Goal: Task Accomplishment & Management: Use online tool/utility

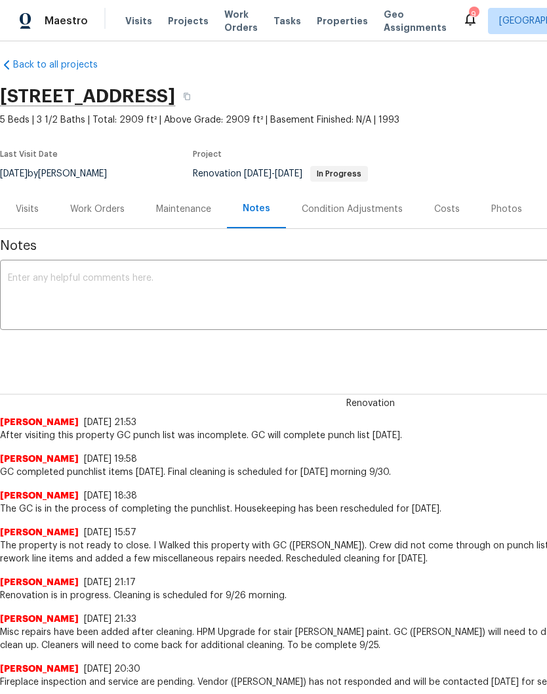
scroll to position [9, 0]
click at [109, 209] on div "Work Orders" at bounding box center [97, 209] width 54 height 13
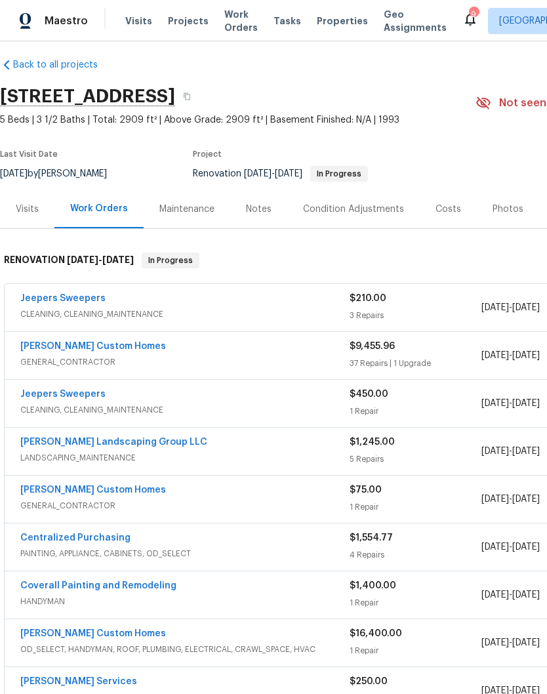
click at [88, 302] on link "Jeepers Sweepers" at bounding box center [62, 298] width 85 height 9
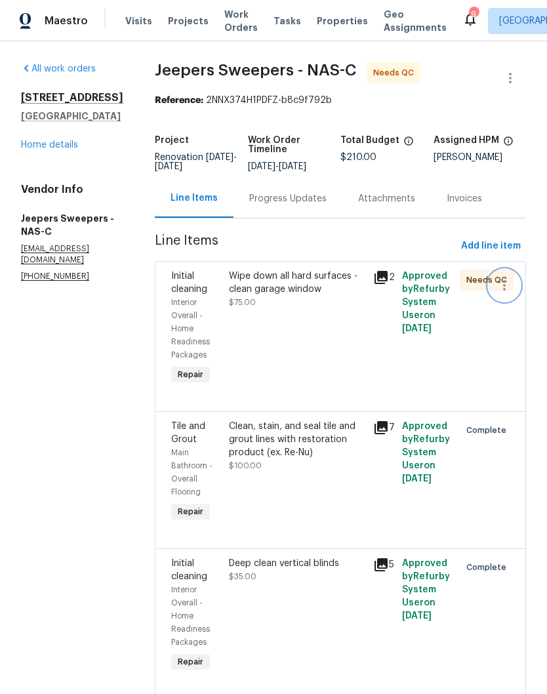
click at [496, 289] on button "button" at bounding box center [504, 285] width 31 height 31
click at [316, 293] on div at bounding box center [273, 347] width 547 height 694
click at [316, 287] on div "Wipe down all hard surfaces - clean garage window" at bounding box center [297, 283] width 136 height 26
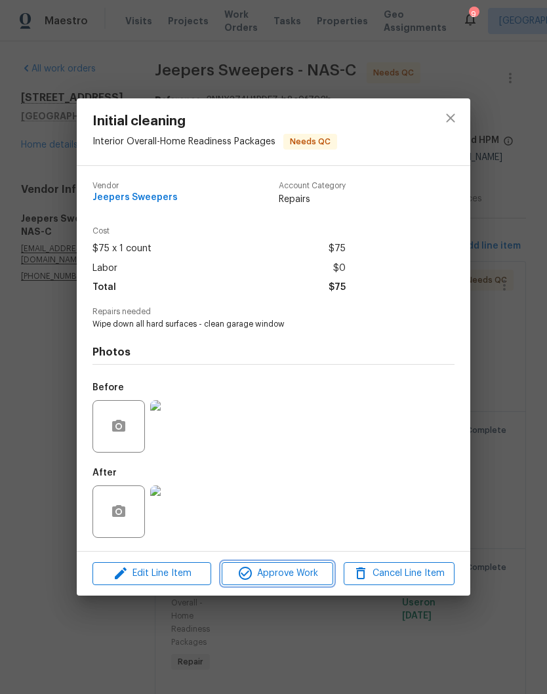
click at [301, 576] on span "Approve Work" at bounding box center [277, 574] width 103 height 16
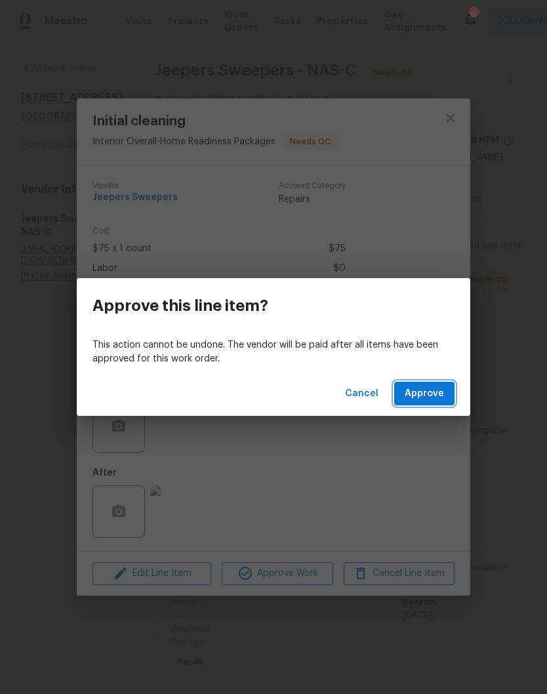
click at [430, 402] on button "Approve" at bounding box center [424, 394] width 60 height 24
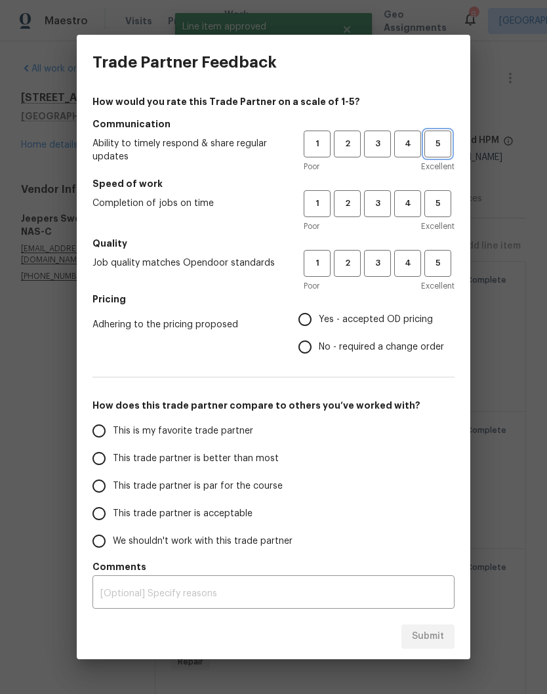
click at [442, 149] on span "5" at bounding box center [438, 143] width 24 height 15
click at [379, 211] on span "3" at bounding box center [378, 203] width 24 height 15
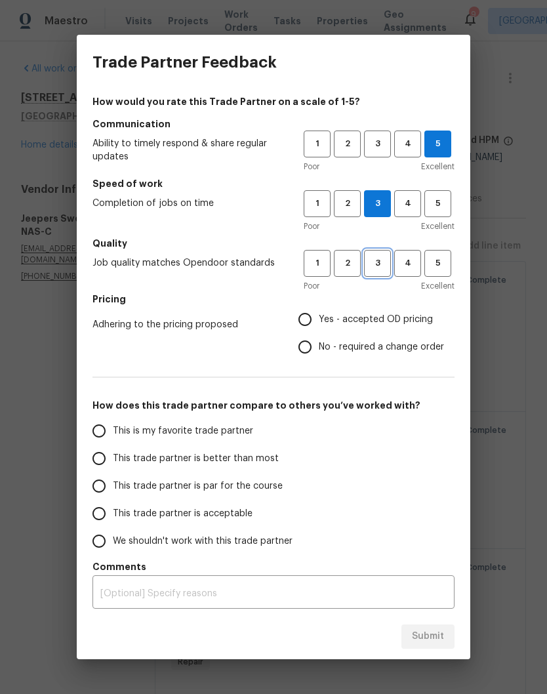
click at [379, 270] on span "3" at bounding box center [378, 263] width 24 height 15
click at [413, 268] on span "4" at bounding box center [408, 263] width 24 height 15
click at [410, 207] on span "4" at bounding box center [408, 203] width 24 height 15
click at [314, 322] on input "Yes - accepted OD pricing" at bounding box center [305, 320] width 28 height 28
radio input "true"
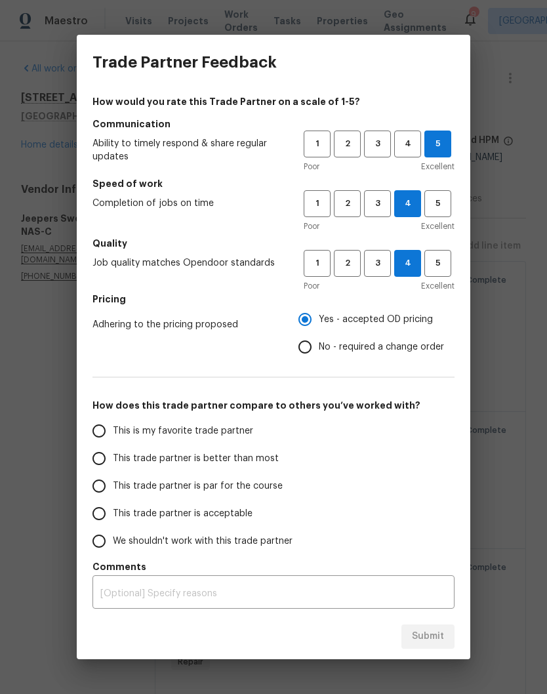
click at [108, 464] on input "This trade partner is better than most" at bounding box center [99, 459] width 28 height 28
click at [440, 636] on span "Submit" at bounding box center [428, 637] width 32 height 16
radio input "true"
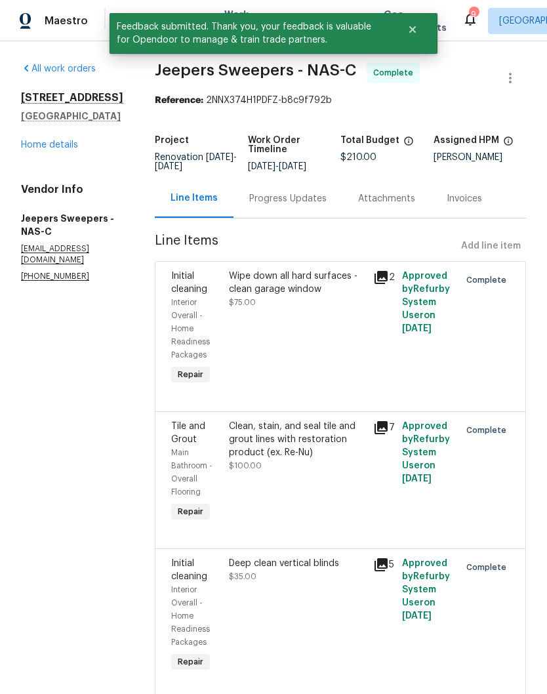
click at [64, 148] on link "Home details" at bounding box center [49, 144] width 57 height 9
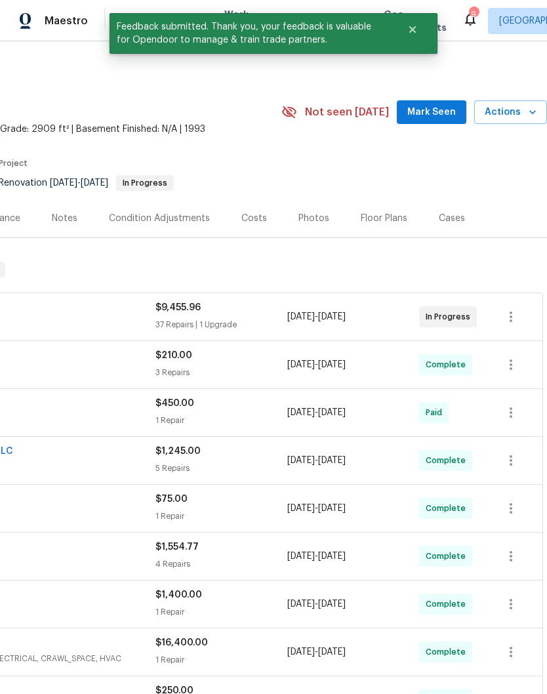
scroll to position [0, 194]
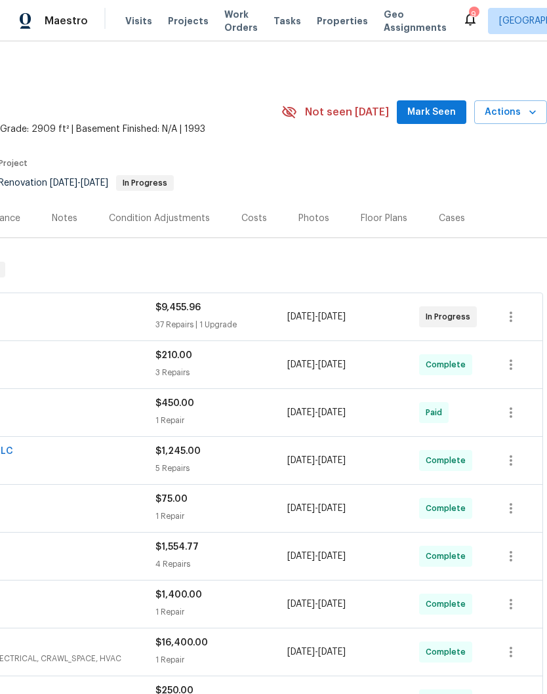
click at [439, 115] on span "Mark Seen" at bounding box center [432, 112] width 49 height 16
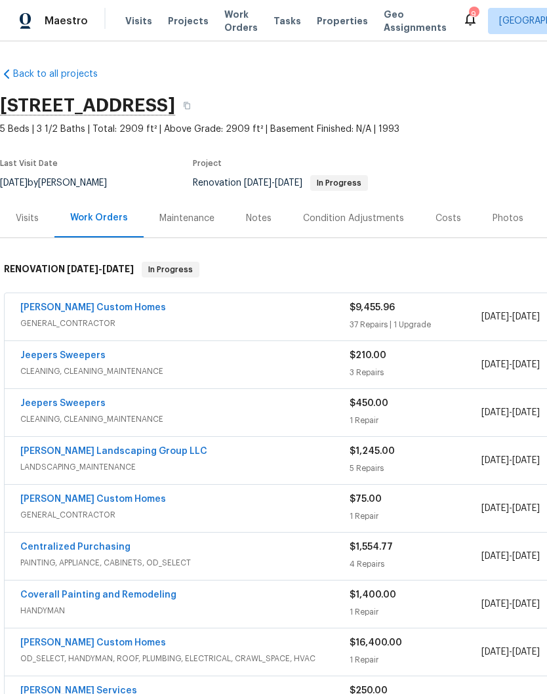
scroll to position [0, 0]
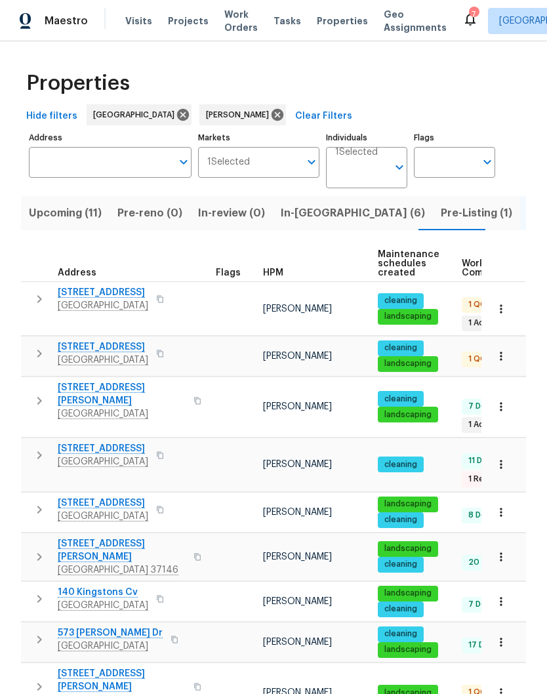
click at [441, 214] on span "Pre-Listing (1)" at bounding box center [477, 213] width 72 height 18
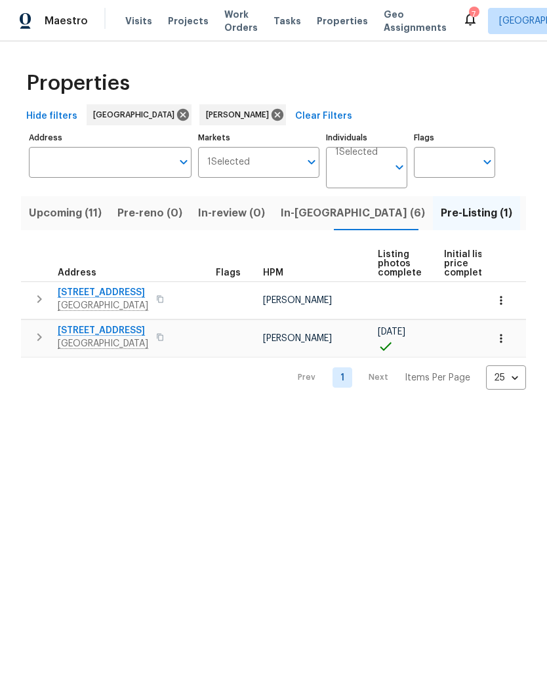
click at [501, 341] on icon "button" at bounding box center [501, 338] width 13 height 13
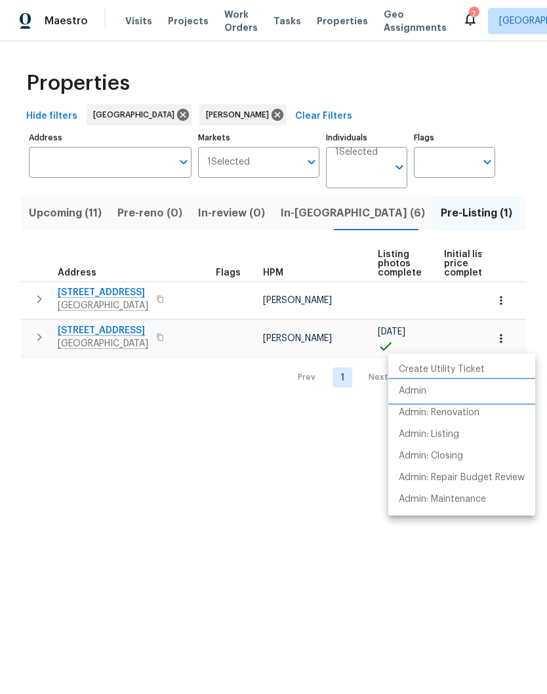
click at [423, 393] on p "Admin" at bounding box center [413, 392] width 28 height 14
click at [239, 339] on div at bounding box center [273, 347] width 547 height 694
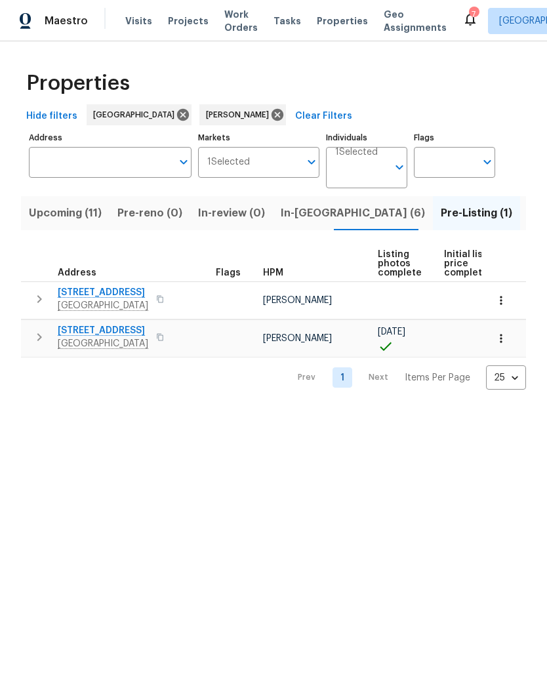
click at [119, 330] on span "843 Cherry Blossom Ln" at bounding box center [103, 330] width 91 height 13
click at [504, 341] on icon "button" at bounding box center [501, 338] width 13 height 13
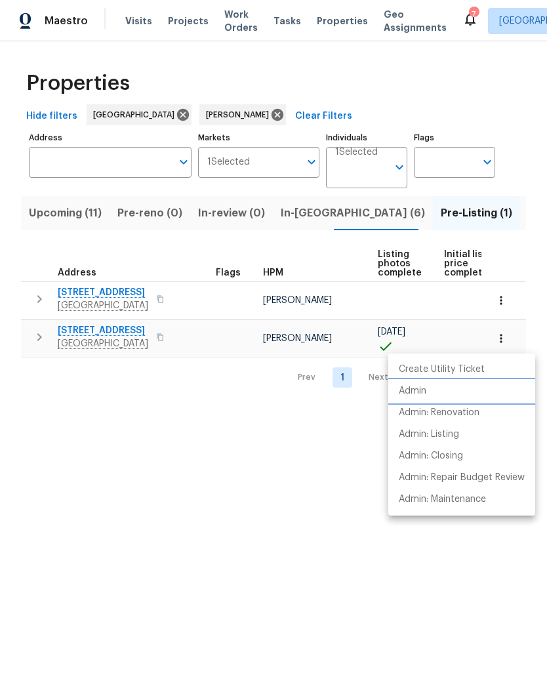
click at [423, 393] on p "Admin" at bounding box center [413, 392] width 28 height 14
click at [446, 217] on div at bounding box center [273, 347] width 547 height 694
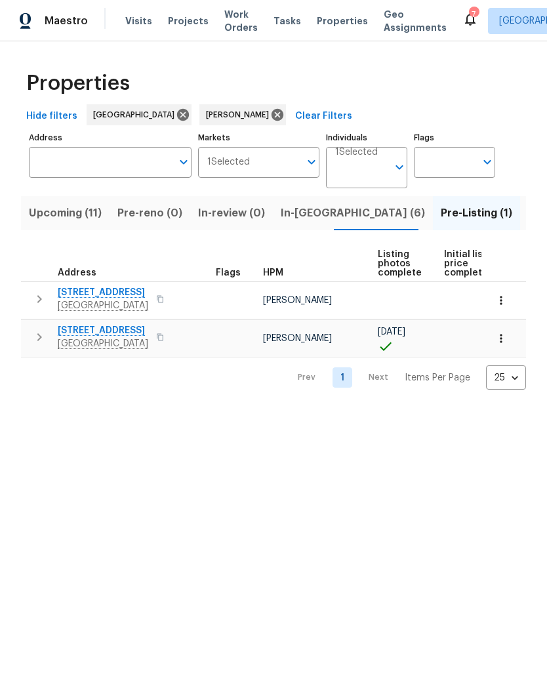
click at [528, 213] on span "Listed (21)" at bounding box center [555, 213] width 54 height 18
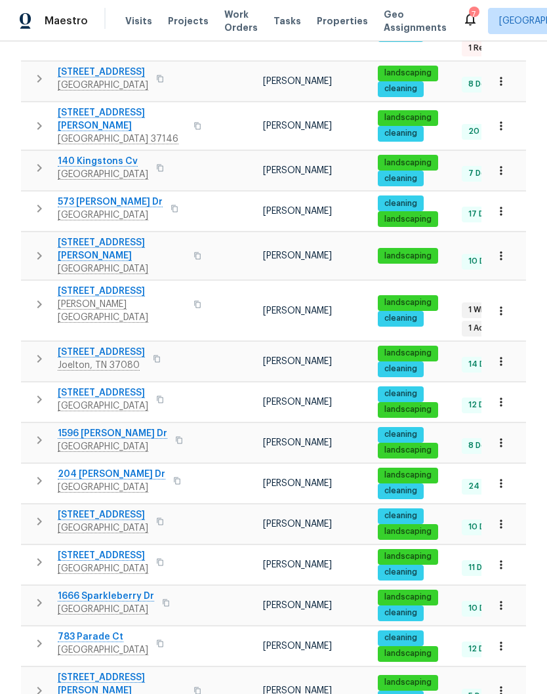
scroll to position [365, 0]
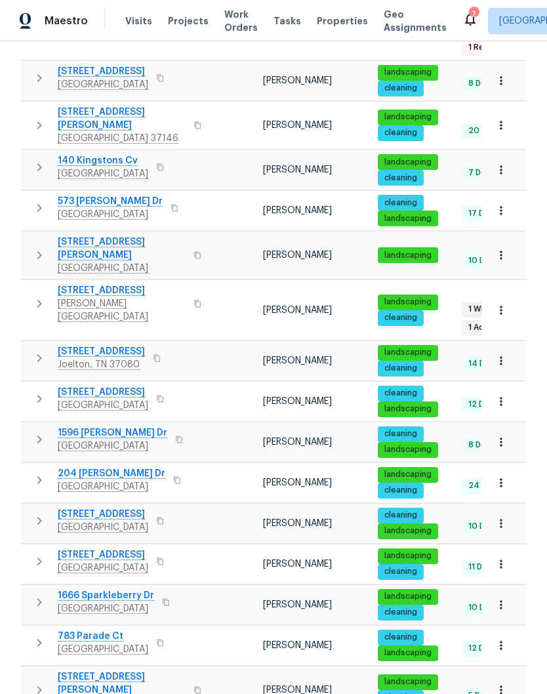
click at [118, 467] on span "204 [PERSON_NAME] Dr" at bounding box center [112, 473] width 108 height 13
click at [113, 467] on span "204 [PERSON_NAME] Dr" at bounding box center [112, 473] width 108 height 13
click at [114, 467] on span "204 [PERSON_NAME] Dr" at bounding box center [112, 473] width 108 height 13
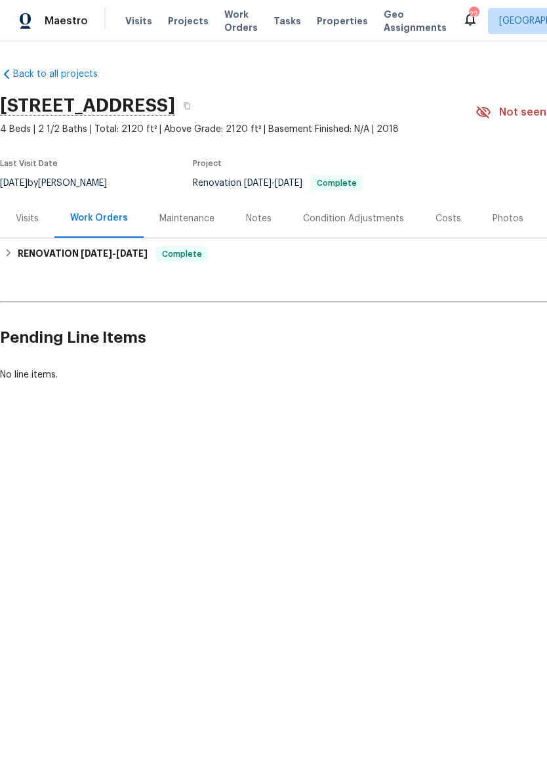
click at [266, 220] on div "Notes" at bounding box center [259, 218] width 26 height 13
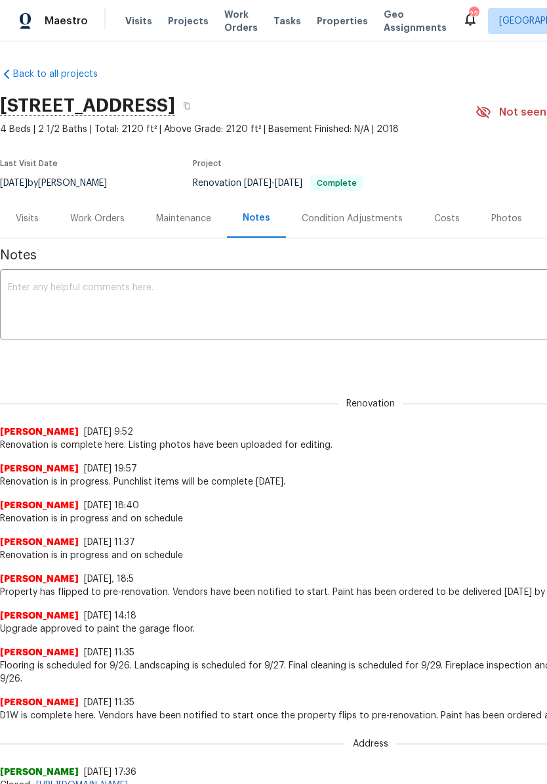
click at [240, 294] on textarea at bounding box center [371, 306] width 726 height 46
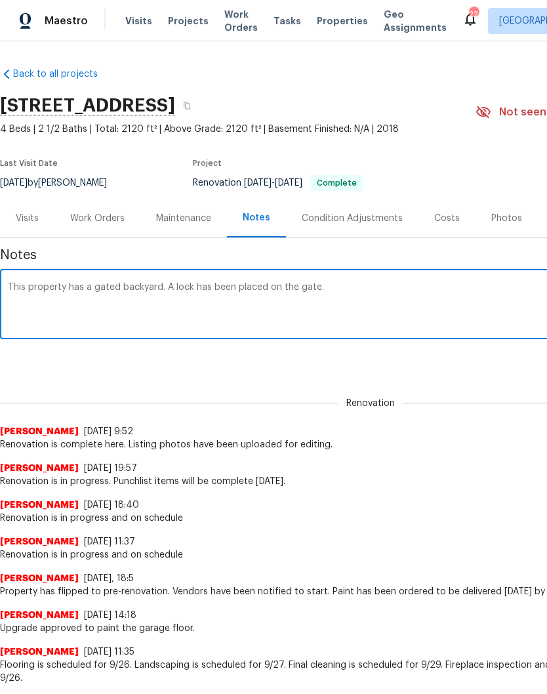
click at [169, 284] on textarea "This property has a gated backyard. A lock has been placed on the gate." at bounding box center [371, 306] width 726 height 46
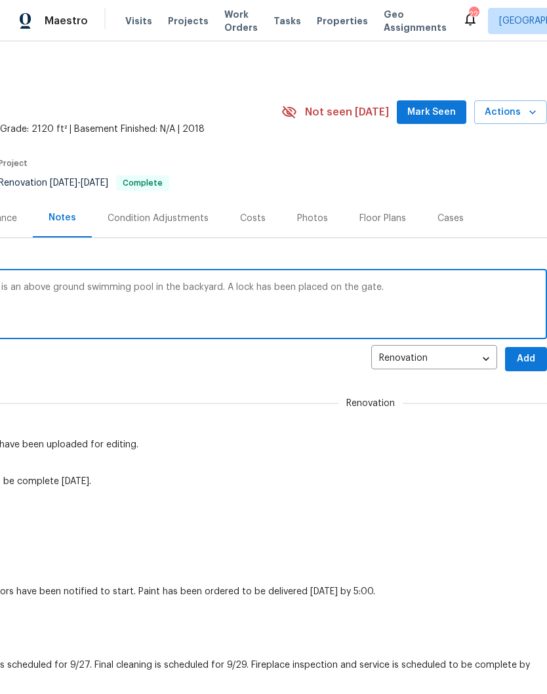
scroll to position [0, 194]
click at [411, 289] on textarea "This property has a gated backyard. There is an above ground swimming pool in t…" at bounding box center [177, 306] width 726 height 46
click at [234, 283] on textarea "This property has a gated backyard. There is an above ground swimming pool in t…" at bounding box center [177, 306] width 726 height 46
click at [462, 289] on textarea "This property has a gated backyard. There is an above ground swimming pool in t…" at bounding box center [177, 306] width 726 height 46
click at [472, 291] on textarea "This property has a gated backyard. There is an above ground swimming pool in t…" at bounding box center [177, 306] width 726 height 46
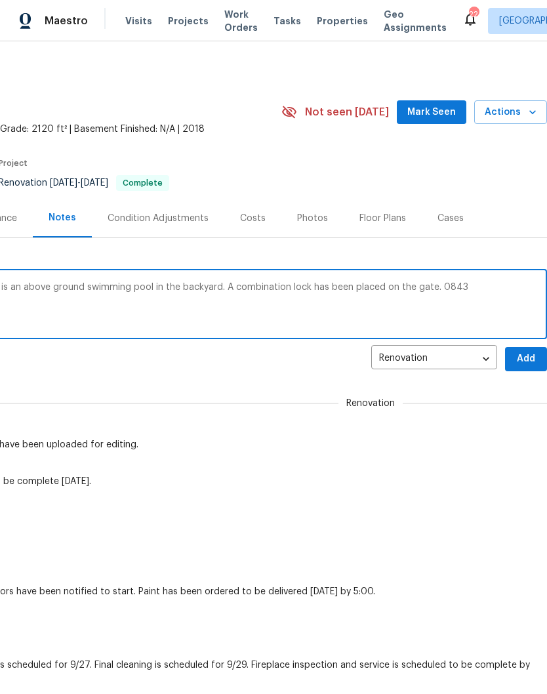
click at [436, 285] on textarea "This property has a gated backyard. There is an above ground swimming pool in t…" at bounding box center [177, 306] width 726 height 46
type textarea "This property has a gated backyard. There is an above ground swimming pool in t…"
click at [528, 356] on span "Add" at bounding box center [526, 359] width 21 height 16
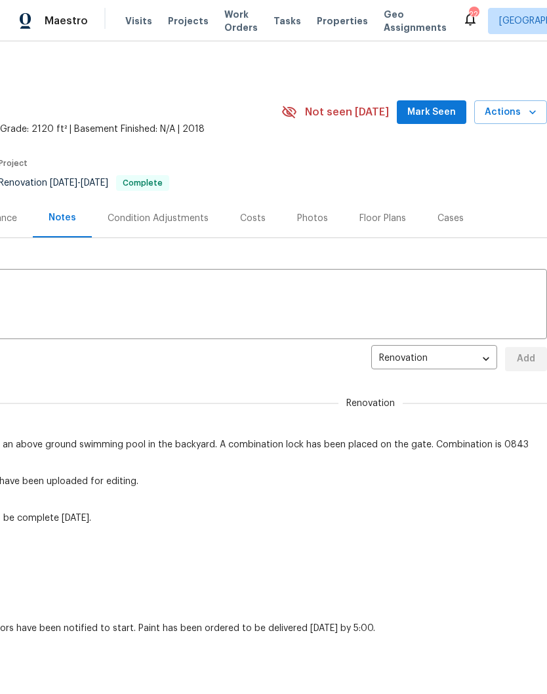
click at [435, 112] on span "Mark Seen" at bounding box center [432, 112] width 49 height 16
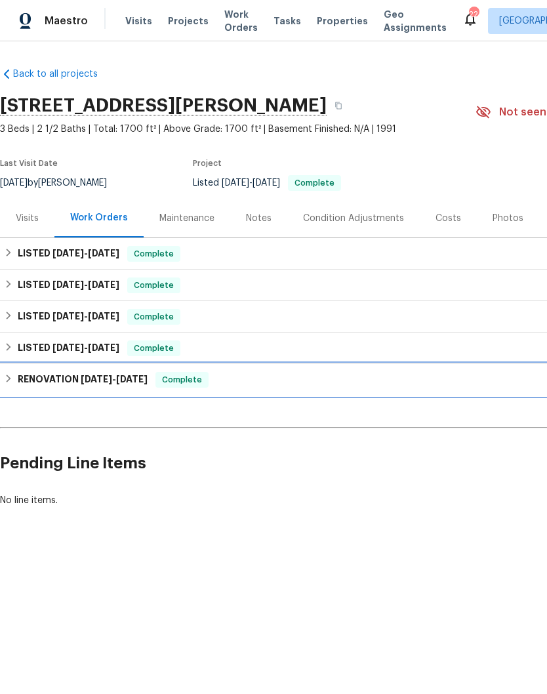
click at [76, 384] on h6 "RENOVATION [DATE] - [DATE]" at bounding box center [83, 380] width 130 height 16
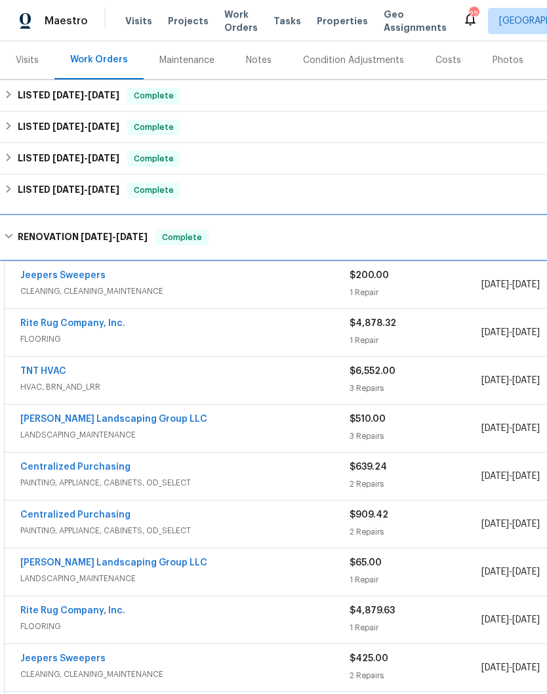
scroll to position [159, 0]
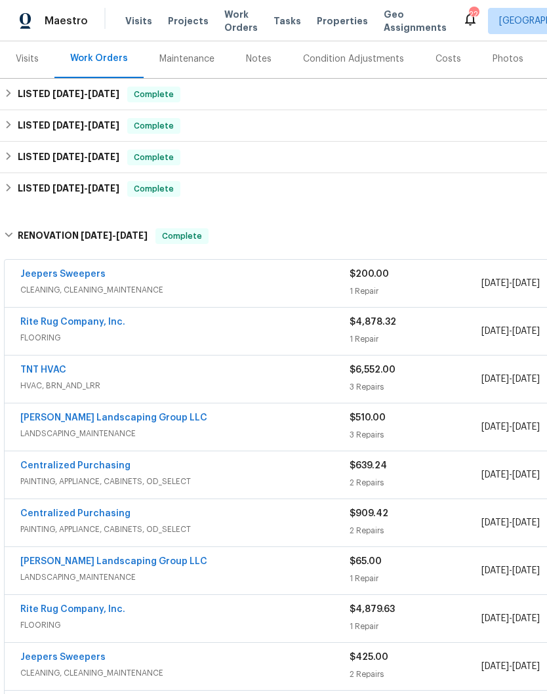
click at [58, 374] on link "TNT HVAC" at bounding box center [43, 370] width 46 height 9
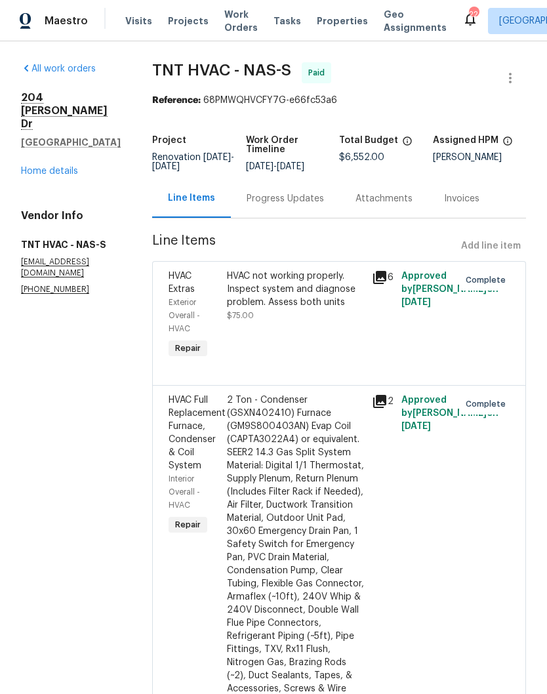
click at [309, 411] on div "2 Ton - Condenser (GSXN402410) Furnace (GM9S800403AN) Evap Coil (CAPTA3022A4) o…" at bounding box center [296, 551] width 138 height 315
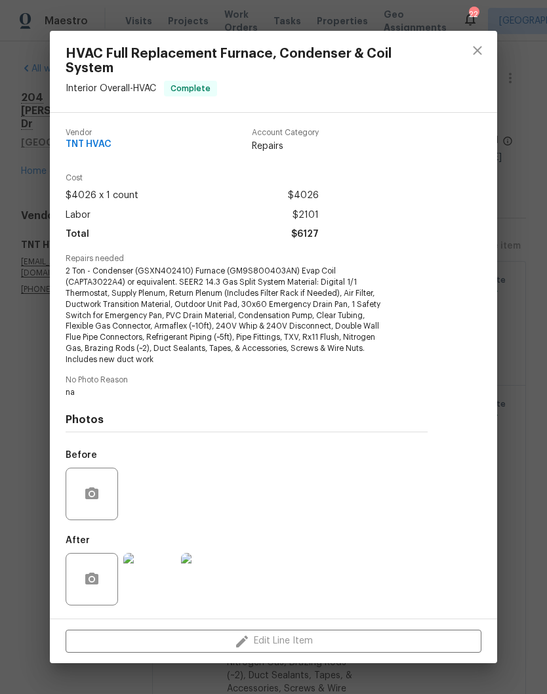
click at [160, 584] on img at bounding box center [149, 579] width 52 height 52
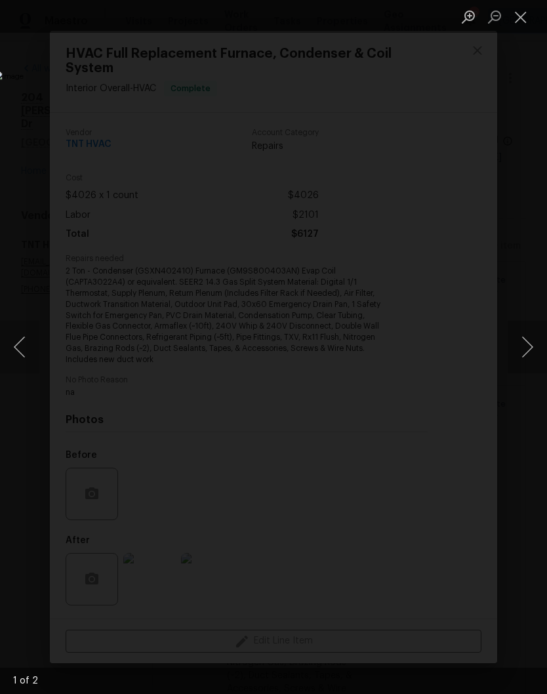
click at [531, 346] on button "Next image" at bounding box center [527, 347] width 39 height 52
click at [528, 351] on button "Next image" at bounding box center [527, 347] width 39 height 52
click at [524, 20] on button "Close lightbox" at bounding box center [521, 16] width 26 height 23
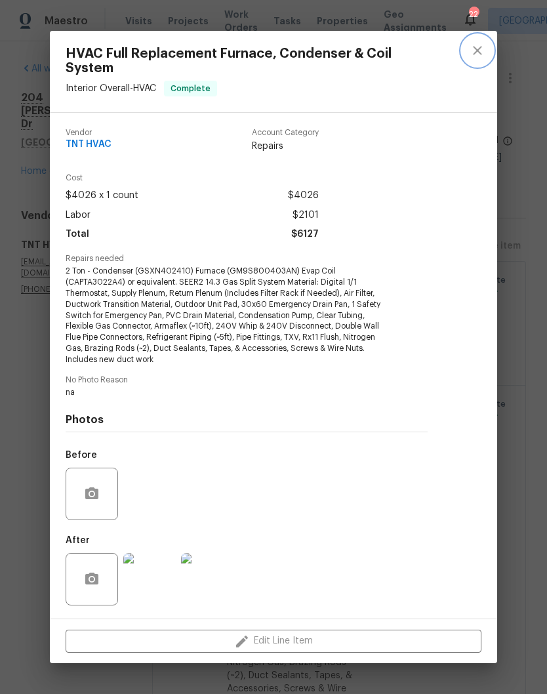
click at [472, 58] on icon "close" at bounding box center [478, 51] width 16 height 16
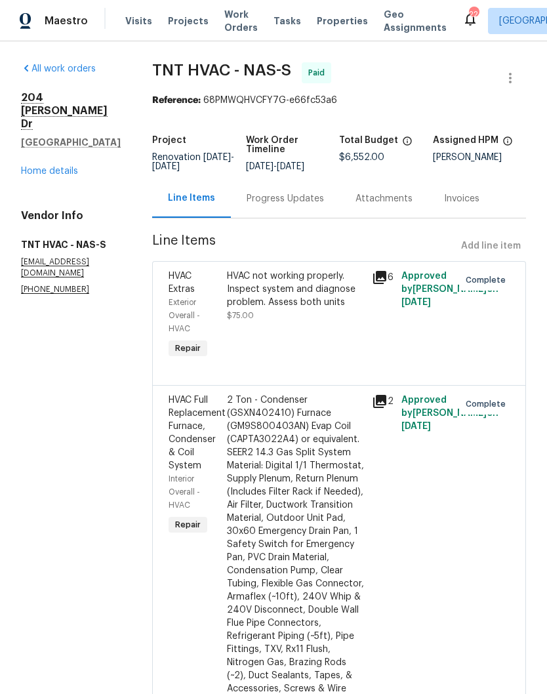
click at [67, 167] on link "Home details" at bounding box center [49, 171] width 57 height 9
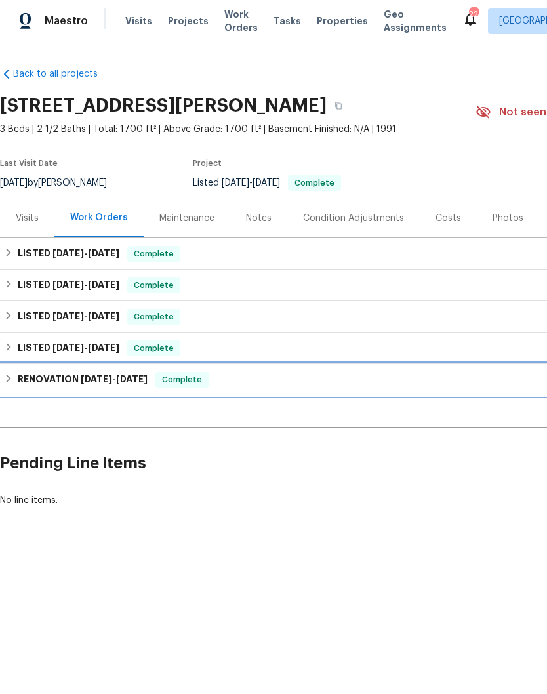
click at [73, 379] on h6 "RENOVATION 4/21/25 - 5/27/25" at bounding box center [83, 380] width 130 height 16
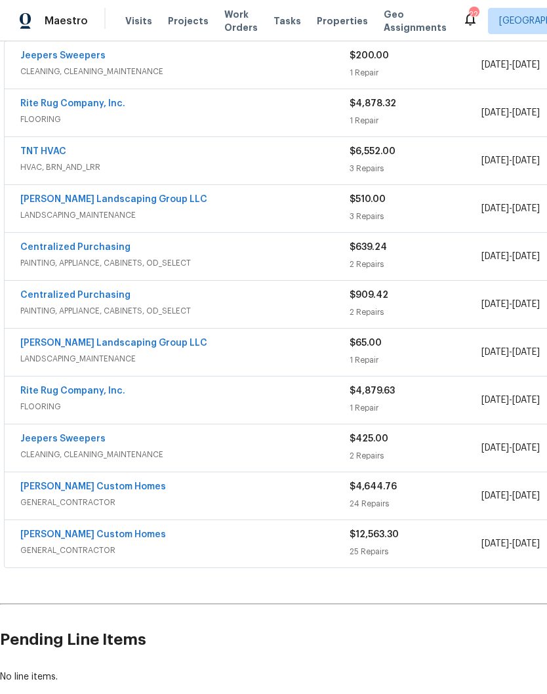
scroll to position [379, 0]
click at [102, 392] on link "Rite Rug Company, Inc." at bounding box center [72, 390] width 105 height 9
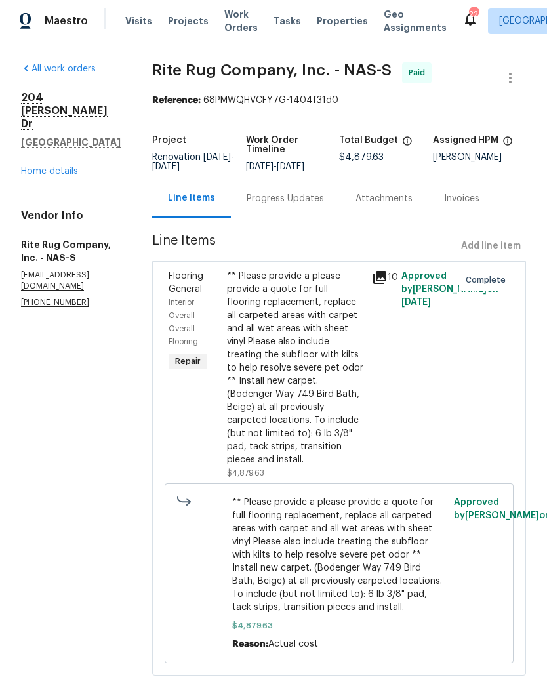
scroll to position [2, 0]
click at [68, 167] on link "Home details" at bounding box center [49, 171] width 57 height 9
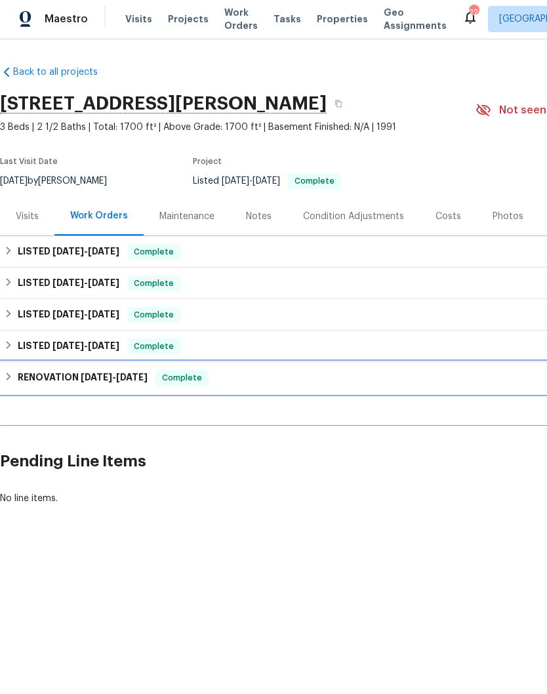
click at [66, 379] on h6 "RENOVATION 4/21/25 - 5/27/25" at bounding box center [83, 380] width 130 height 16
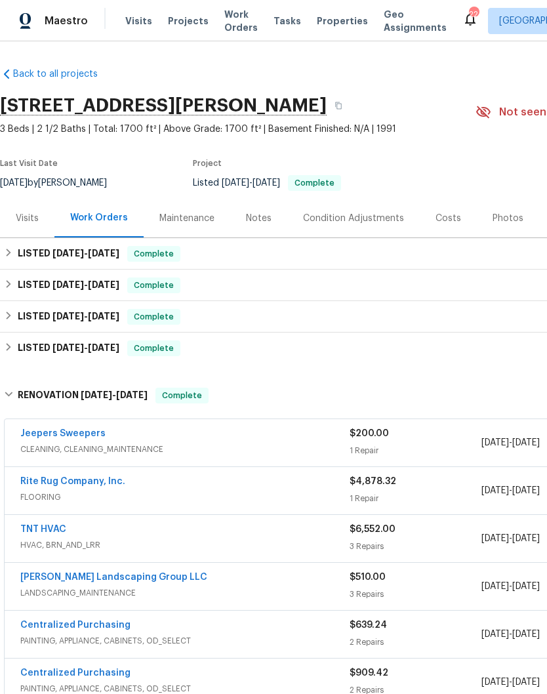
click at [86, 482] on link "Rite Rug Company, Inc." at bounding box center [72, 481] width 105 height 9
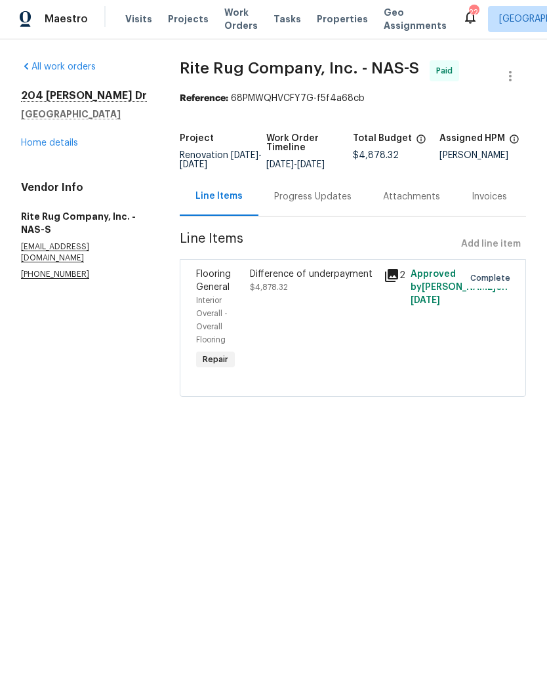
click at [72, 146] on link "Home details" at bounding box center [49, 144] width 57 height 9
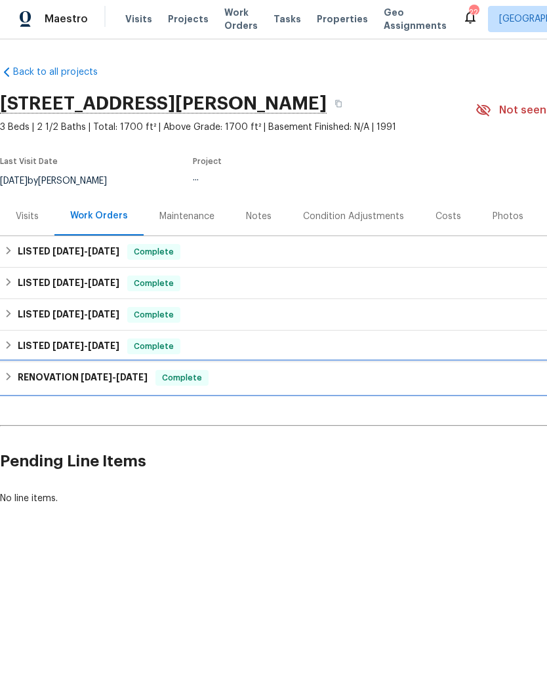
click at [81, 378] on span "[DATE]" at bounding box center [96, 379] width 31 height 9
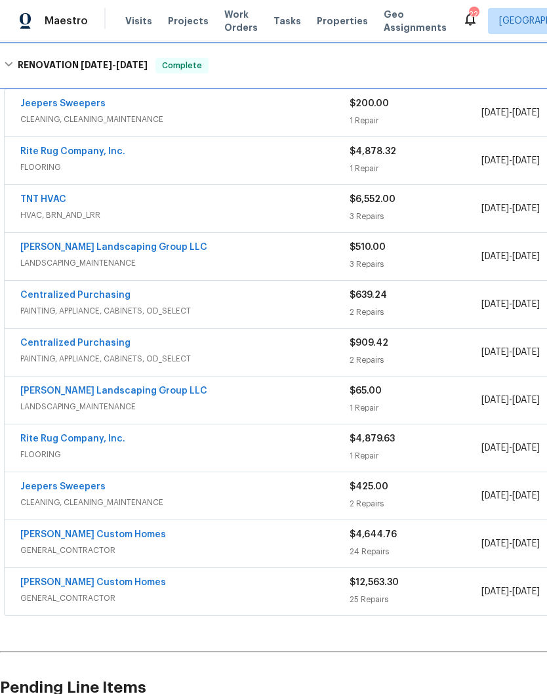
scroll to position [331, 0]
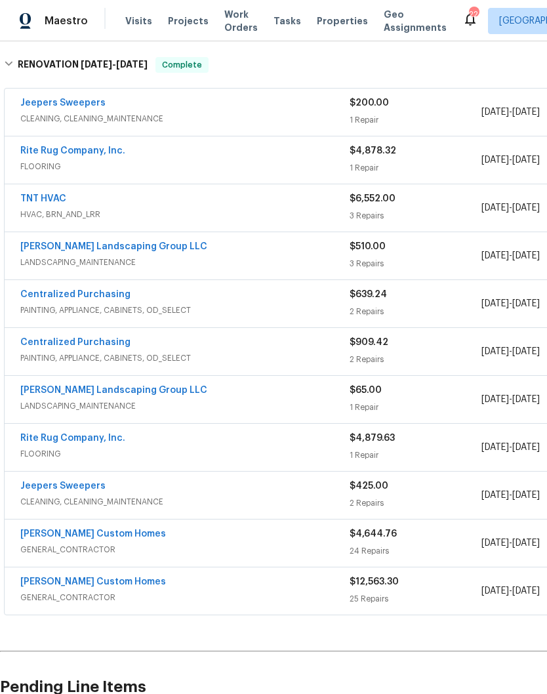
click at [106, 583] on link "[PERSON_NAME] Custom Homes" at bounding box center [93, 581] width 146 height 9
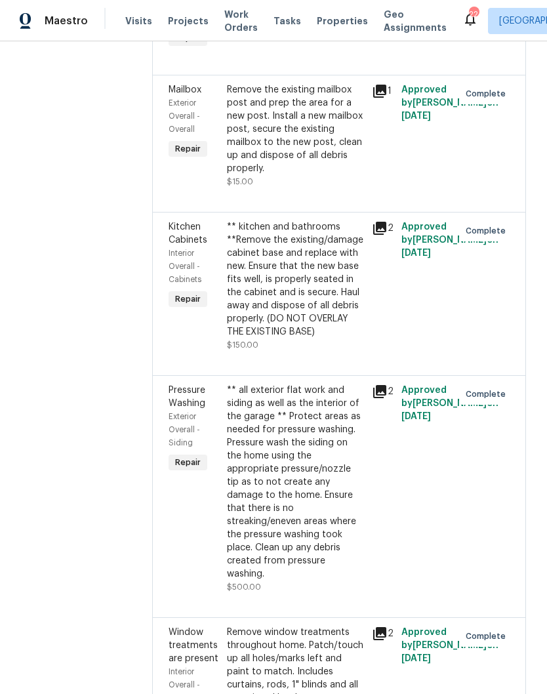
scroll to position [1212, 0]
click at [311, 312] on div "** kitchen and bathrooms **Remove the existing/damage cabinet base and replace …" at bounding box center [296, 279] width 138 height 118
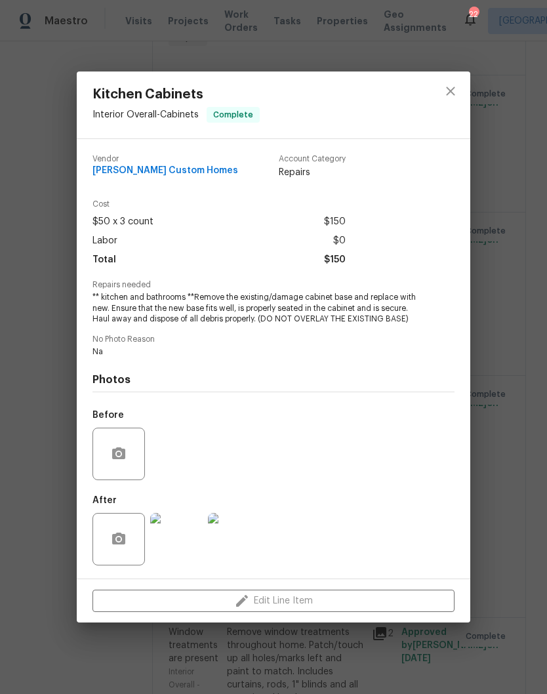
click at [246, 541] on img at bounding box center [234, 539] width 52 height 52
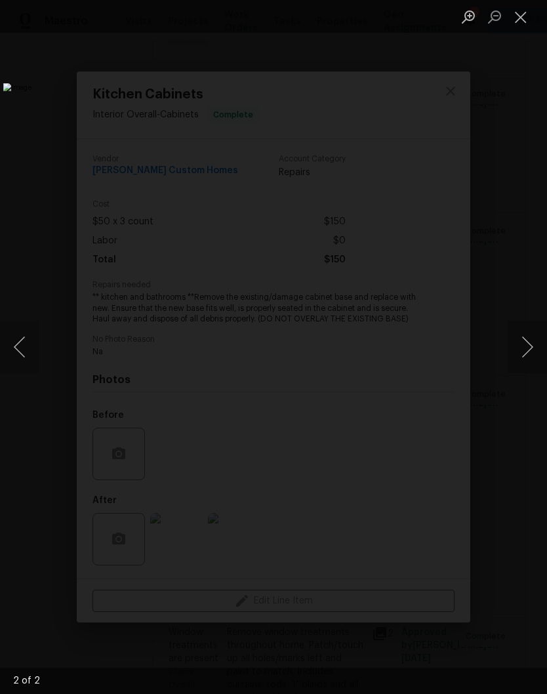
click at [520, 18] on button "Close lightbox" at bounding box center [521, 16] width 26 height 23
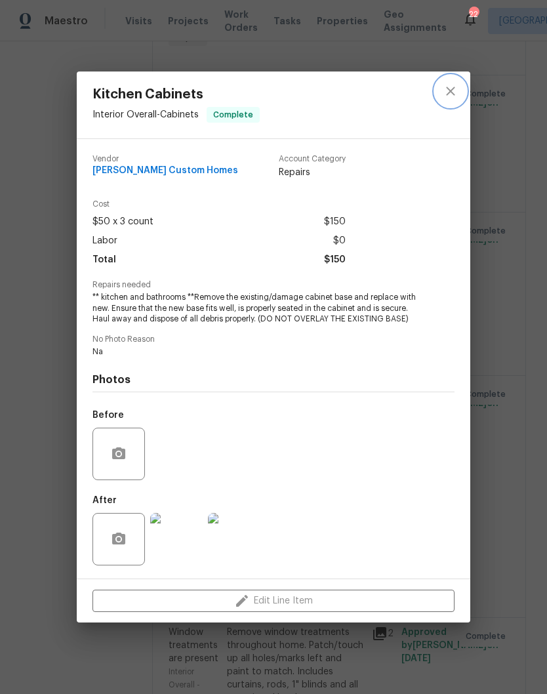
click at [453, 91] on icon "close" at bounding box center [451, 91] width 16 height 16
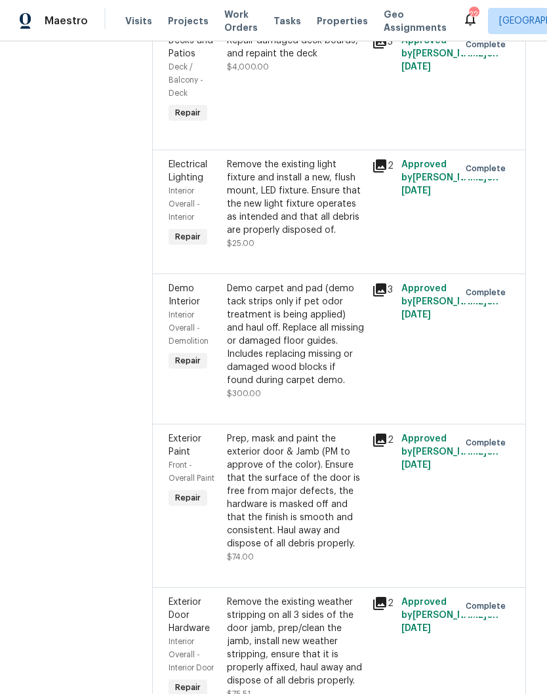
scroll to position [2051, 0]
click at [291, 61] on div "Repair damaged deck boards, and repaint the deck" at bounding box center [296, 48] width 138 height 26
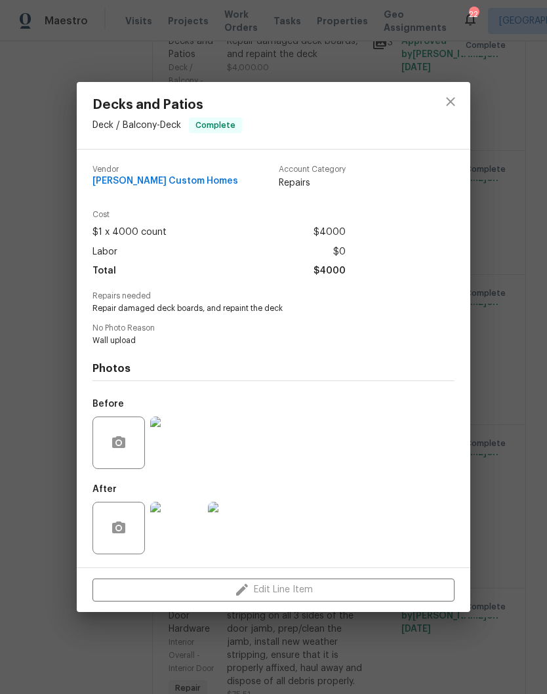
click at [249, 545] on img at bounding box center [234, 528] width 52 height 52
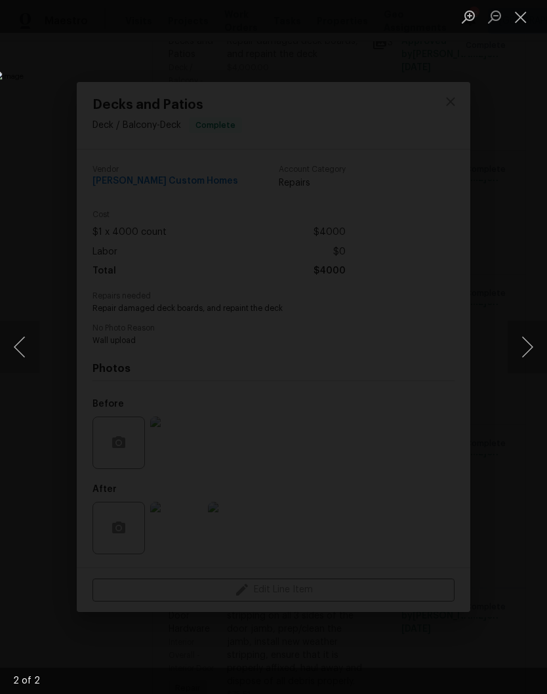
click at [524, 18] on button "Close lightbox" at bounding box center [521, 16] width 26 height 23
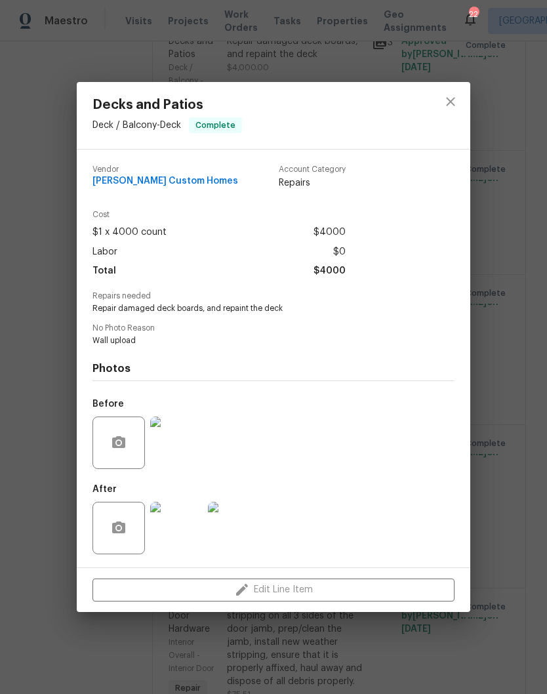
click at [456, 110] on button "close" at bounding box center [450, 101] width 31 height 31
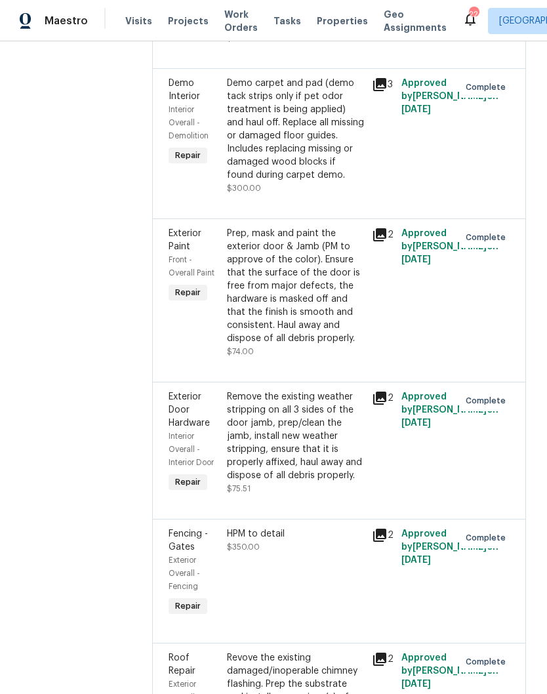
scroll to position [2303, 0]
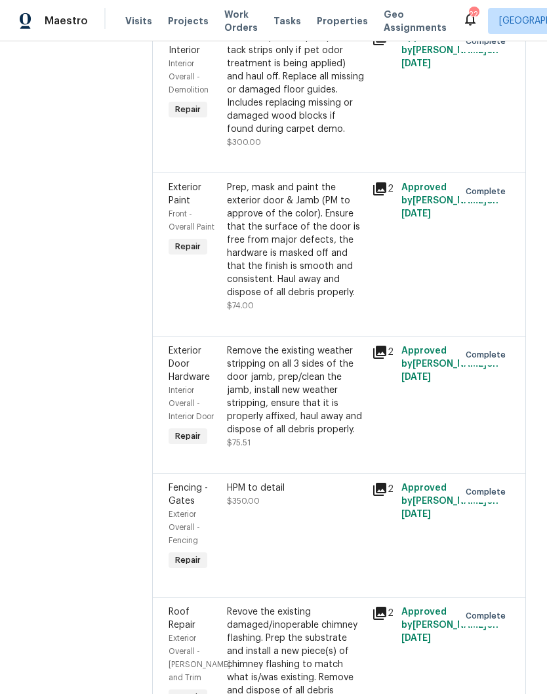
click at [317, 136] on div "Demo carpet and pad (demo tack strips only if pet odor treatment is being appli…" at bounding box center [296, 83] width 138 height 105
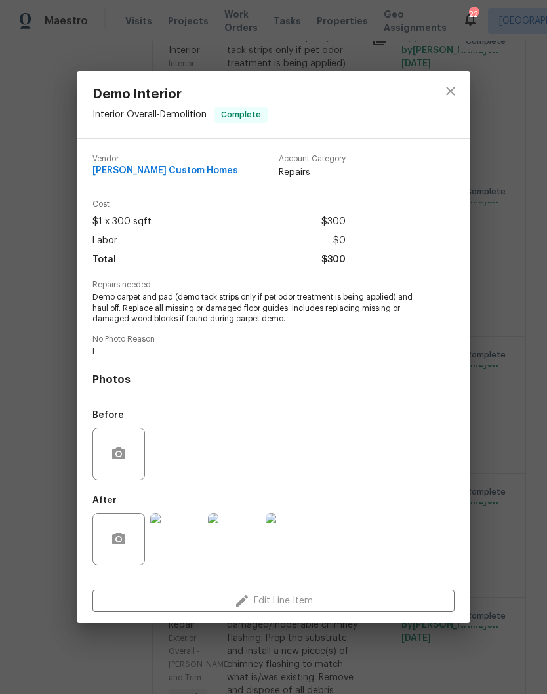
click at [184, 552] on img at bounding box center [176, 539] width 52 height 52
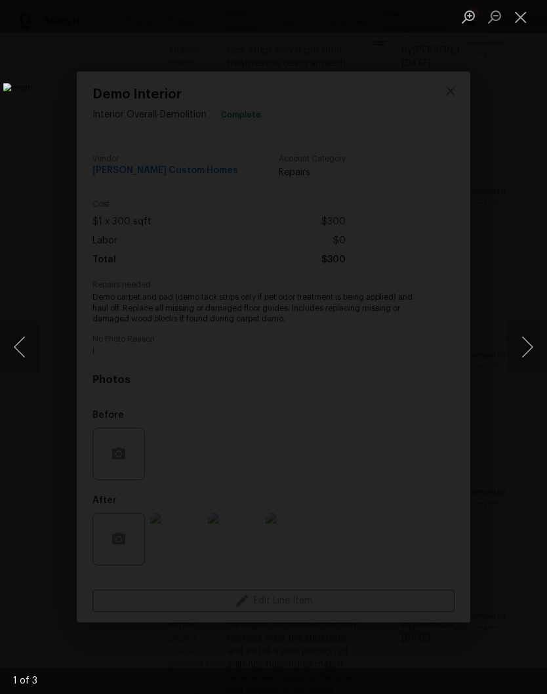
click at [532, 355] on button "Next image" at bounding box center [527, 347] width 39 height 52
click at [533, 354] on button "Next image" at bounding box center [527, 347] width 39 height 52
click at [529, 354] on button "Next image" at bounding box center [527, 347] width 39 height 52
click at [534, 353] on button "Next image" at bounding box center [527, 347] width 39 height 52
click at [537, 347] on button "Next image" at bounding box center [527, 347] width 39 height 52
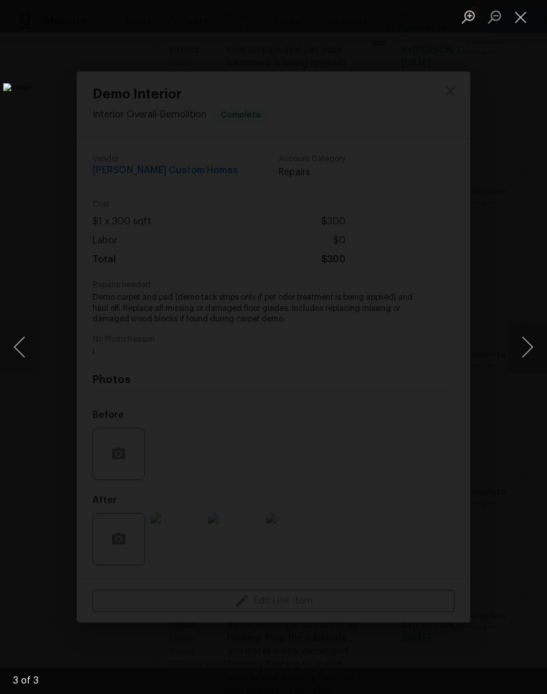
click at [522, 15] on button "Close lightbox" at bounding box center [521, 16] width 26 height 23
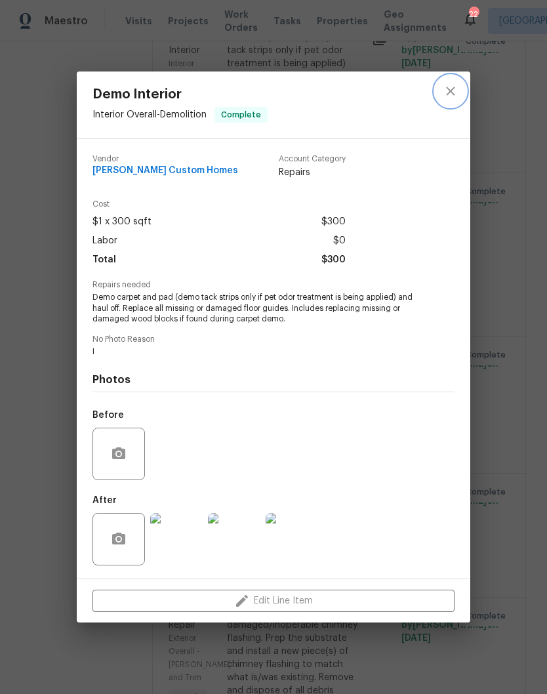
click at [453, 93] on icon "close" at bounding box center [450, 91] width 9 height 9
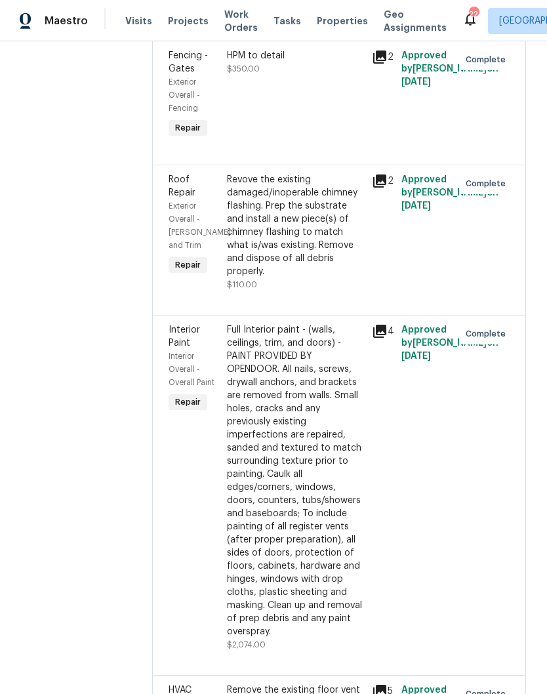
scroll to position [2737, 0]
click at [285, 75] on div "HPM to detail $350.00" at bounding box center [296, 62] width 138 height 26
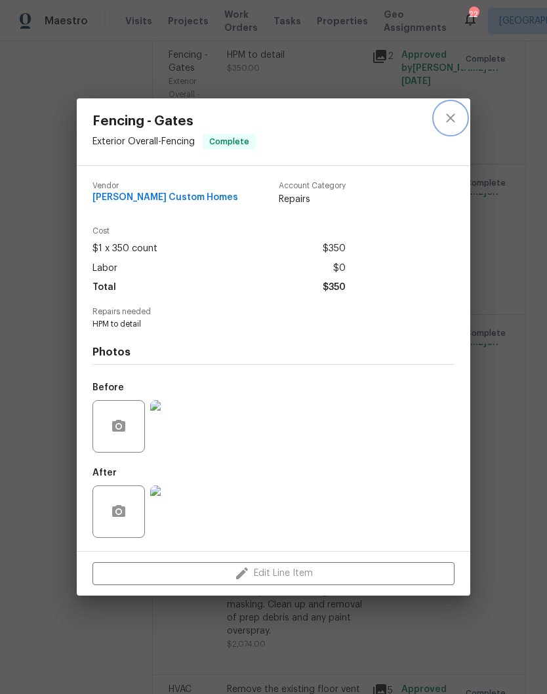
click at [455, 117] on icon "close" at bounding box center [451, 118] width 16 height 16
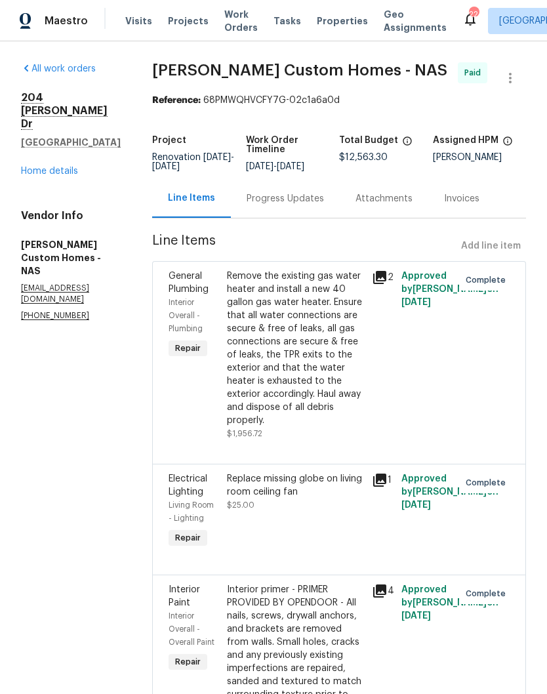
scroll to position [0, 0]
click at [63, 167] on link "Home details" at bounding box center [49, 171] width 57 height 9
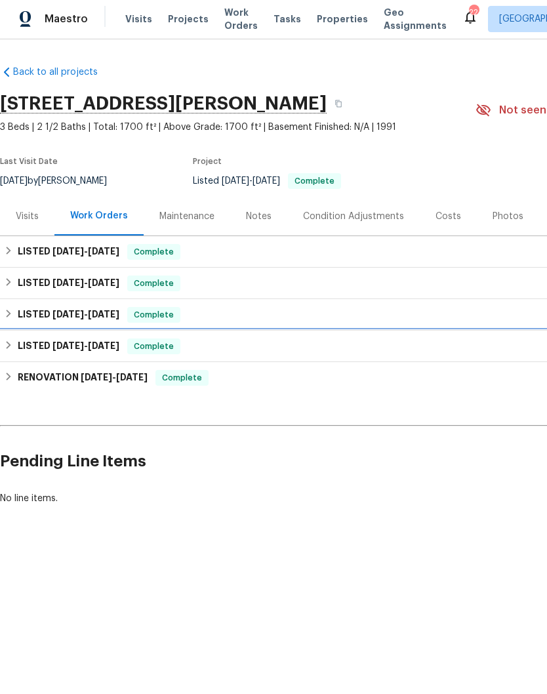
click at [31, 349] on h6 "LISTED 6/3/25 - 6/4/25" at bounding box center [69, 349] width 102 height 16
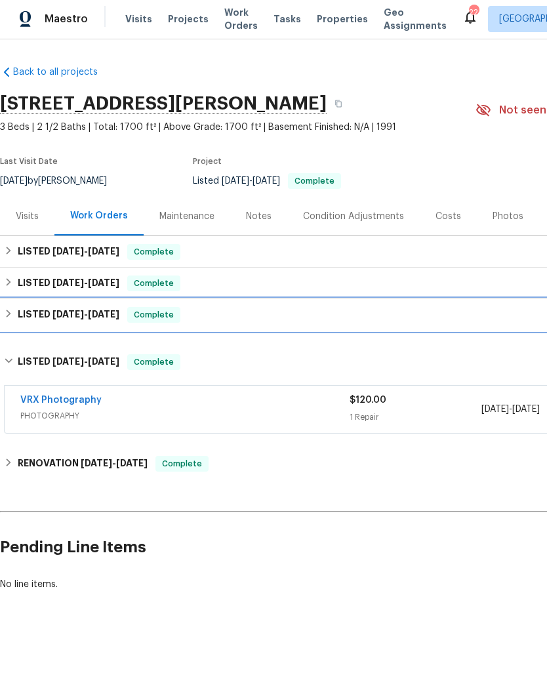
click at [26, 316] on h6 "LISTED 7/21/25 - 7/24/25" at bounding box center [69, 317] width 102 height 16
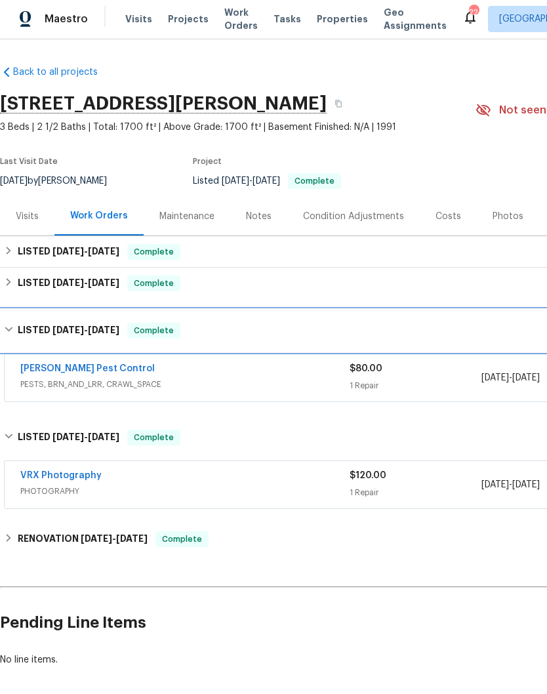
scroll to position [2, 0]
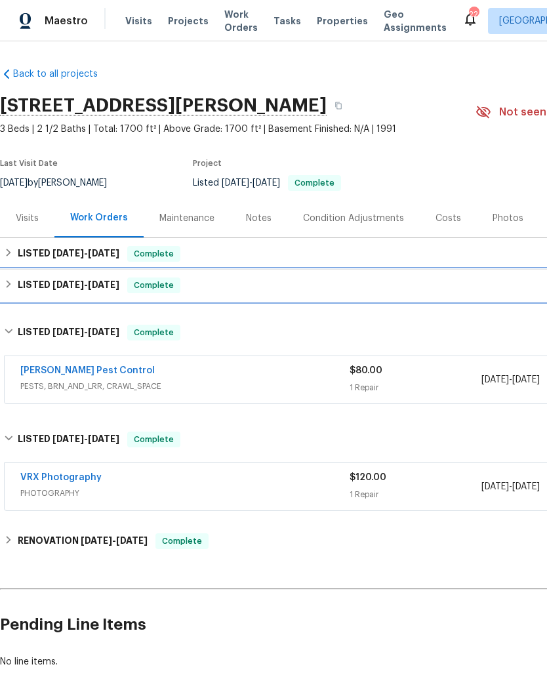
click at [24, 285] on h6 "LISTED 8/5/25 - 8/30/25" at bounding box center [69, 286] width 102 height 16
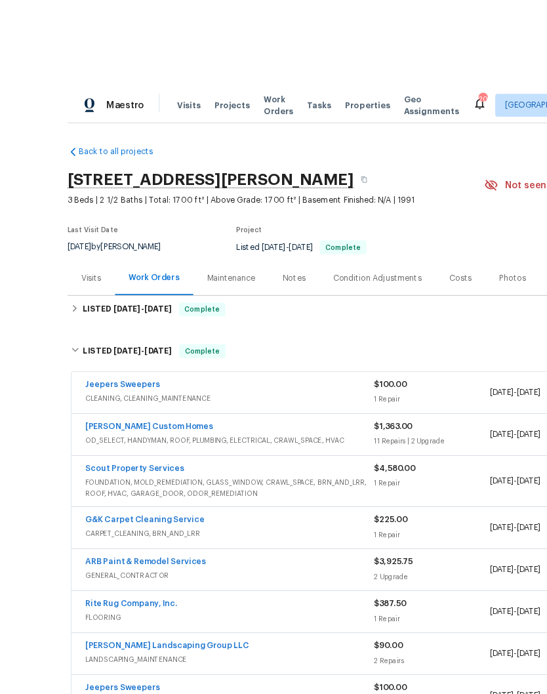
scroll to position [22, 0]
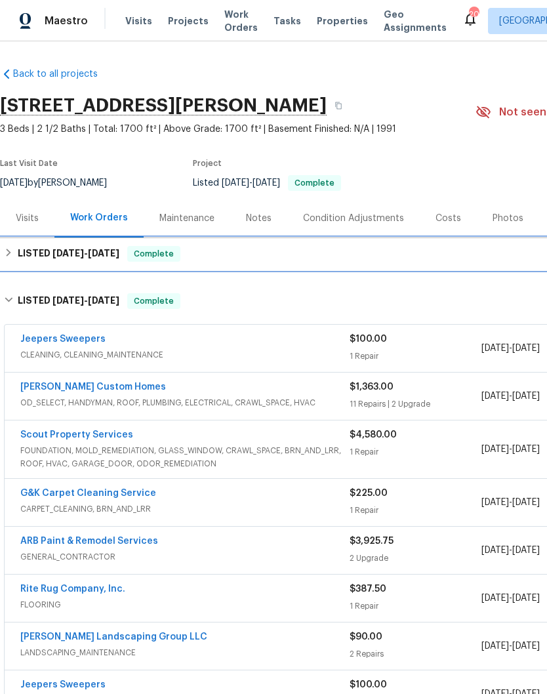
click at [44, 246] on h6 "LISTED 9/9/25 - 9/10/25" at bounding box center [69, 254] width 102 height 16
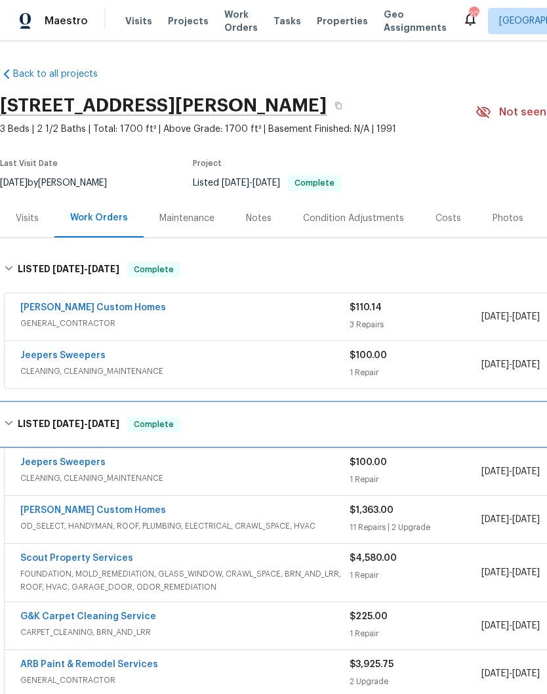
click at [52, 419] on span "[DATE]" at bounding box center [67, 423] width 31 height 9
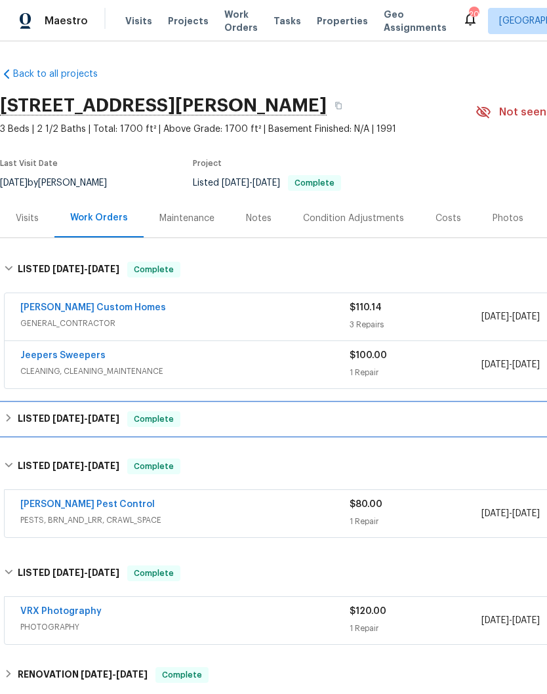
click at [53, 414] on span "[DATE]" at bounding box center [67, 418] width 31 height 9
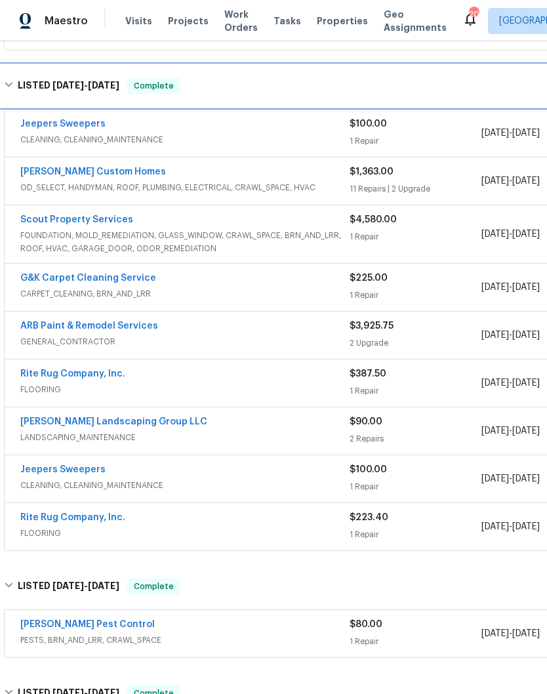
scroll to position [339, 0]
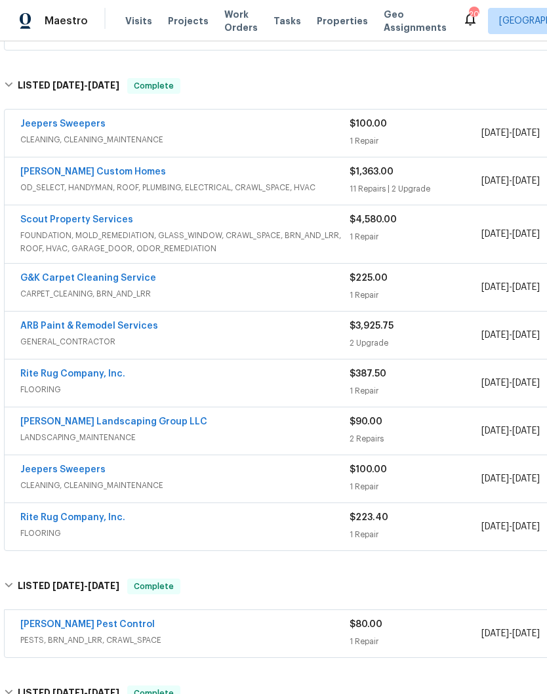
click at [133, 417] on link "[PERSON_NAME] Landscaping Group LLC" at bounding box center [113, 421] width 187 height 9
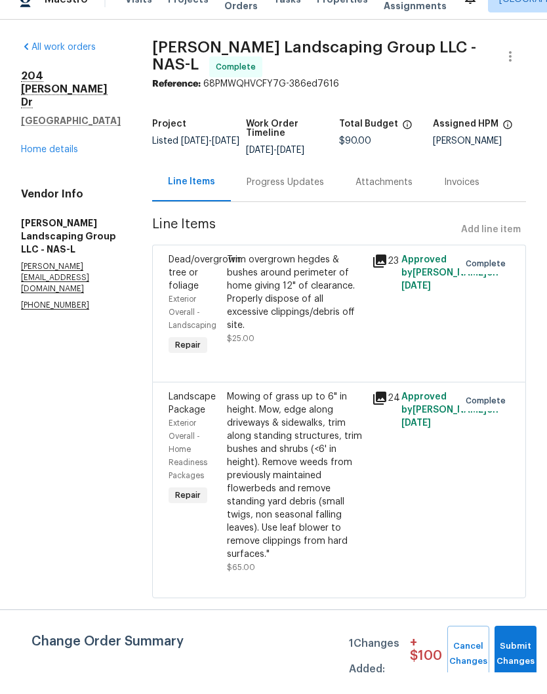
click at [352, 282] on div "Trim overgrown hegdes & bushes around perimeter of home giving 12" of clearance…" at bounding box center [296, 314] width 138 height 79
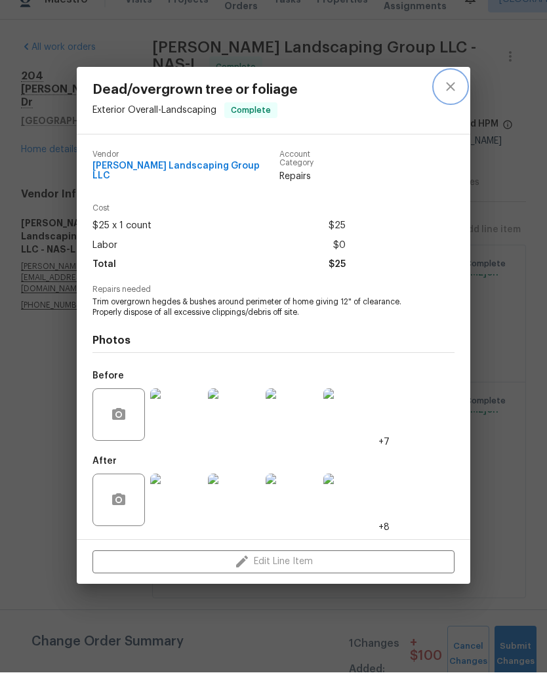
click at [450, 99] on button "close" at bounding box center [450, 108] width 31 height 31
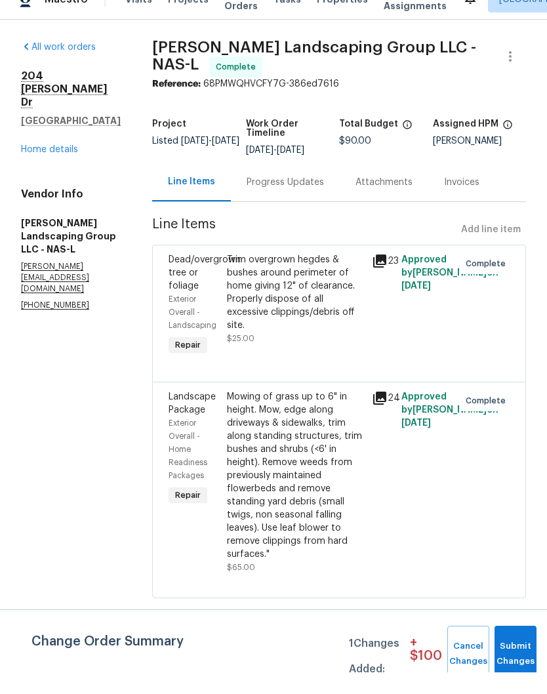
click at [345, 439] on div "Mowing of grass up to 6" in height. Mow, edge along driveways & sidewalks, trim…" at bounding box center [296, 497] width 138 height 171
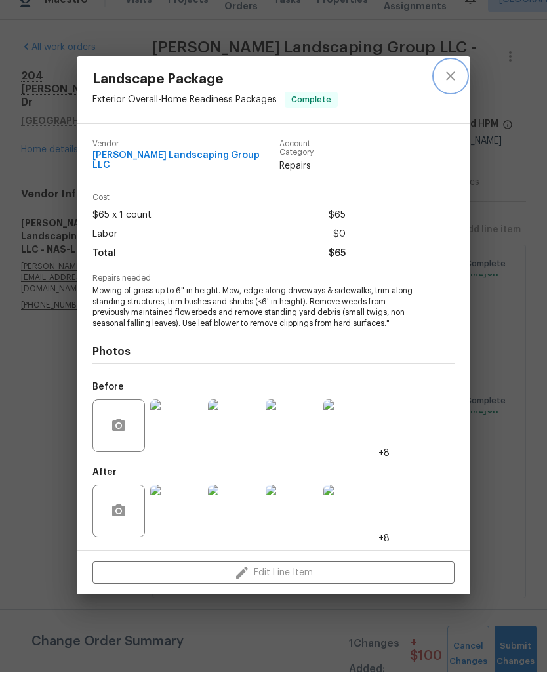
click at [446, 89] on button "close" at bounding box center [450, 97] width 31 height 31
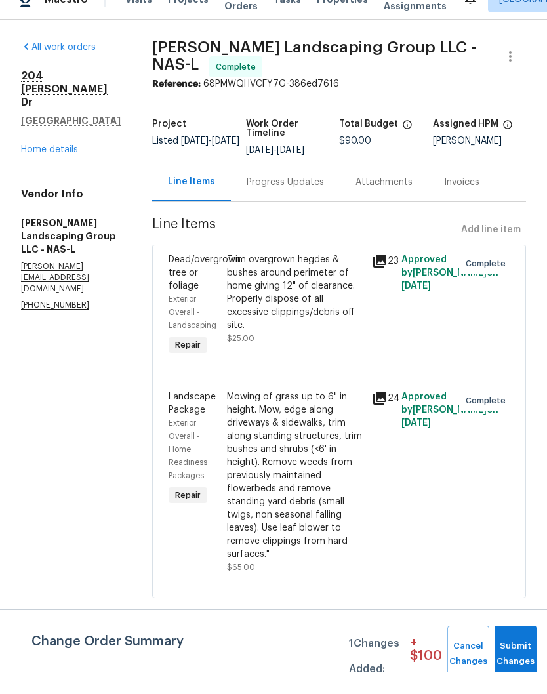
click at [329, 315] on div "Trim overgrown hegdes & bushes around perimeter of home giving 12" of clearance…" at bounding box center [296, 314] width 138 height 79
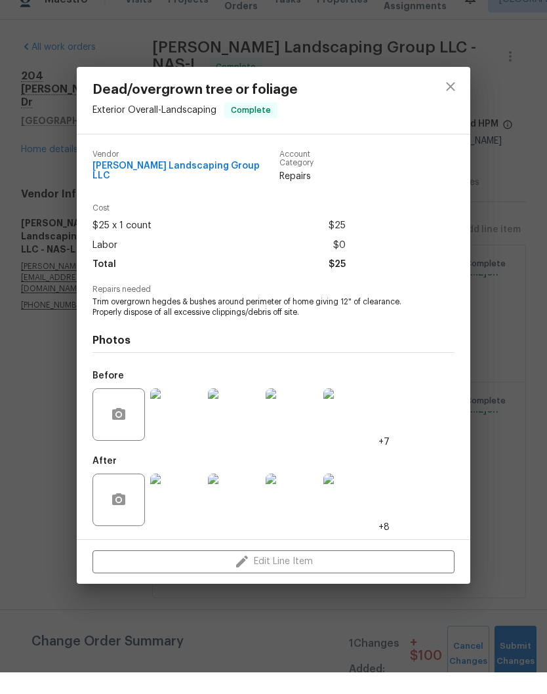
click at [189, 410] on img at bounding box center [176, 436] width 52 height 52
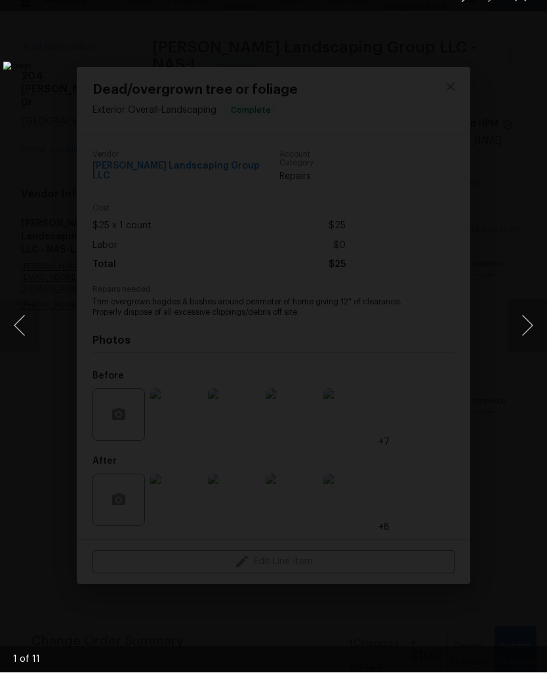
click at [522, 322] on button "Next image" at bounding box center [527, 347] width 39 height 52
click at [526, 339] on button "Next image" at bounding box center [527, 347] width 39 height 52
click at [528, 328] on button "Next image" at bounding box center [527, 347] width 39 height 52
click at [520, 331] on button "Next image" at bounding box center [527, 347] width 39 height 52
click at [530, 333] on button "Next image" at bounding box center [527, 347] width 39 height 52
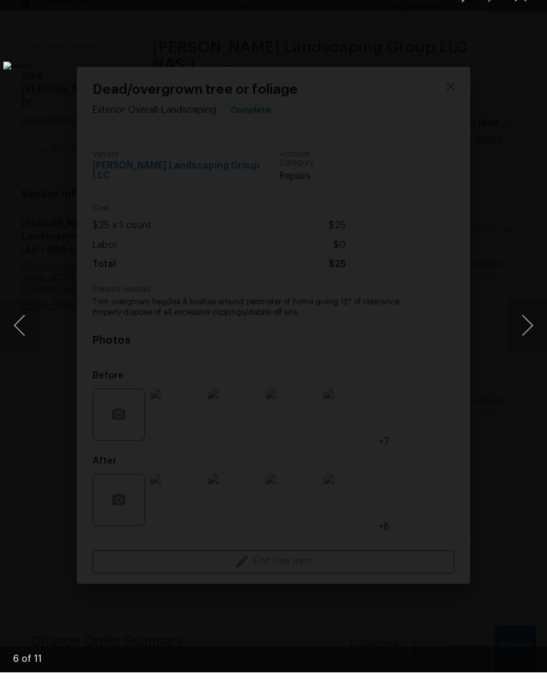
click at [528, 330] on button "Next image" at bounding box center [527, 347] width 39 height 52
click at [527, 339] on button "Next image" at bounding box center [527, 347] width 39 height 52
click at [526, 337] on button "Next image" at bounding box center [527, 347] width 39 height 52
click at [528, 338] on button "Next image" at bounding box center [527, 347] width 39 height 52
click at [531, 332] on button "Next image" at bounding box center [527, 347] width 39 height 52
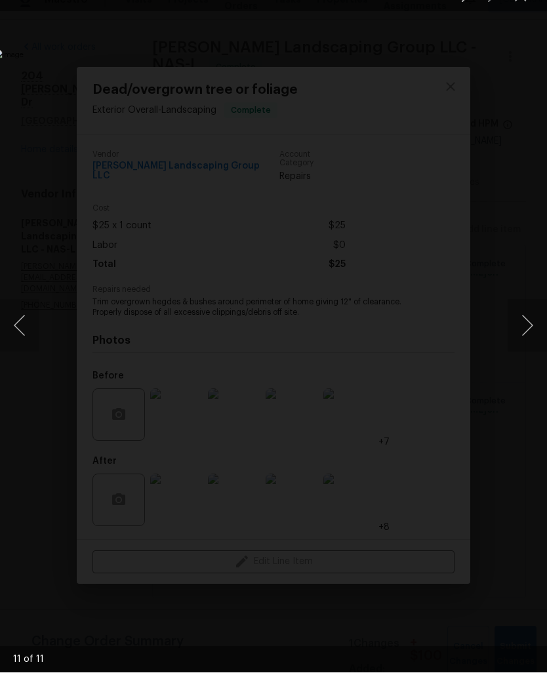
click at [534, 331] on button "Next image" at bounding box center [527, 347] width 39 height 52
click at [532, 329] on button "Next image" at bounding box center [527, 347] width 39 height 52
click at [528, 330] on button "Next image" at bounding box center [527, 347] width 39 height 52
click at [526, 333] on button "Next image" at bounding box center [527, 347] width 39 height 52
click at [526, 341] on button "Next image" at bounding box center [527, 347] width 39 height 52
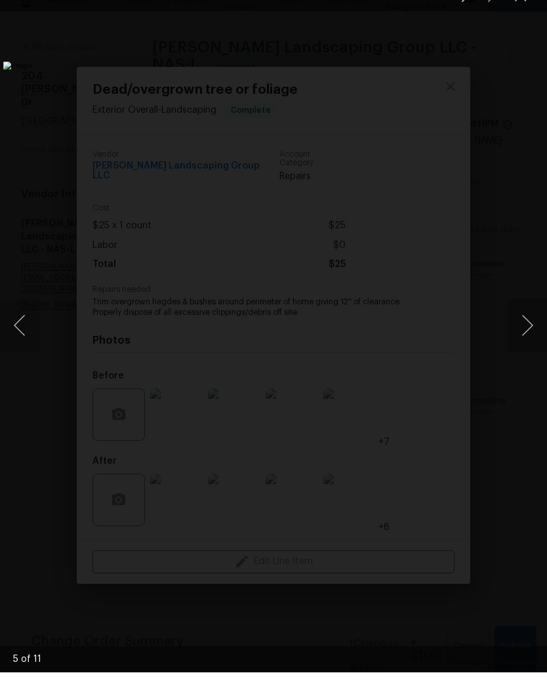
click at [526, 337] on button "Next image" at bounding box center [527, 347] width 39 height 52
click at [419, 85] on img "Lightbox" at bounding box center [211, 347] width 416 height 528
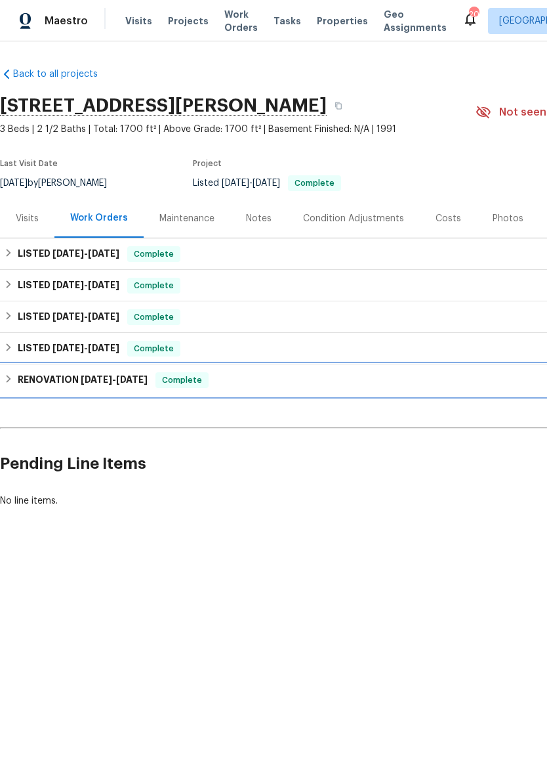
click at [64, 377] on h6 "RENOVATION [DATE] - [DATE]" at bounding box center [83, 380] width 130 height 16
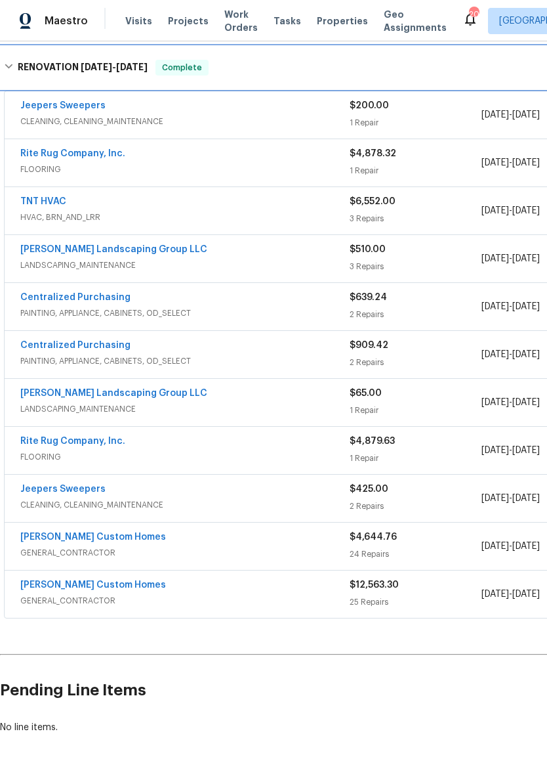
scroll to position [327, 0]
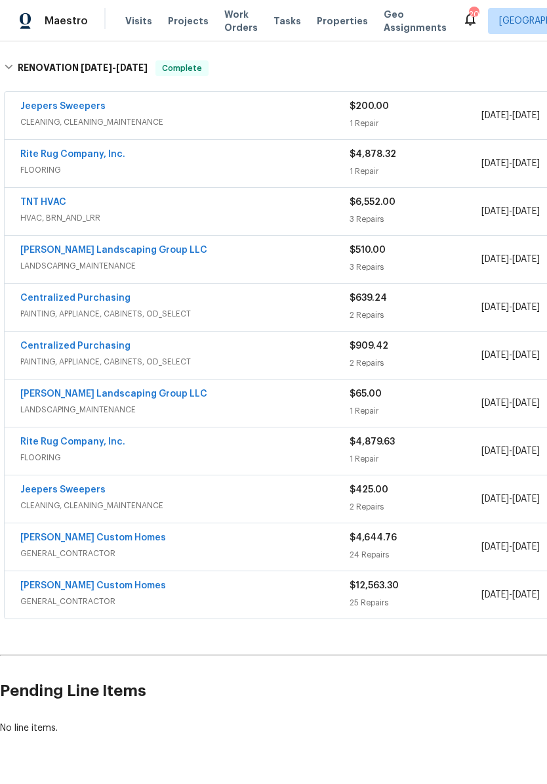
click at [85, 156] on link "Rite Rug Company, Inc." at bounding box center [72, 154] width 105 height 9
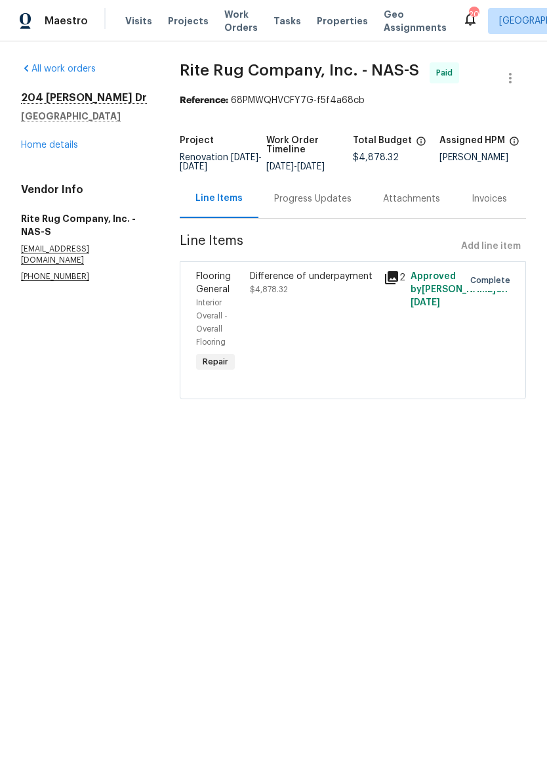
click at [60, 148] on link "Home details" at bounding box center [49, 144] width 57 height 9
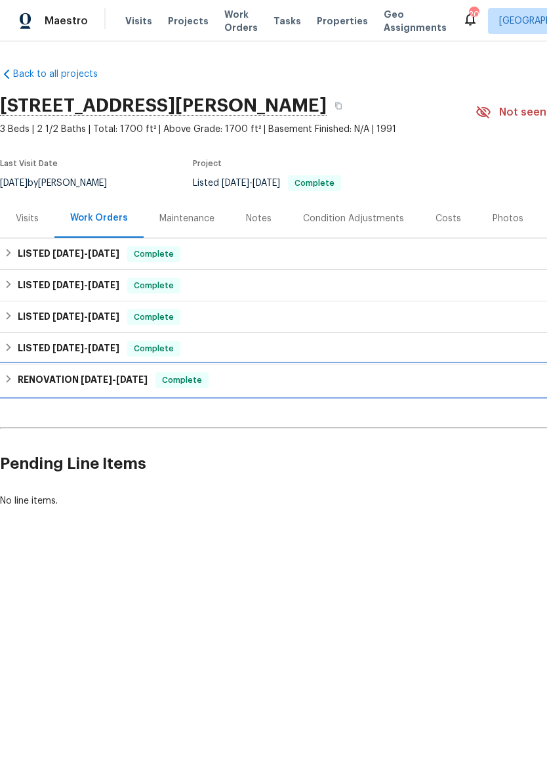
click at [87, 379] on span "[DATE]" at bounding box center [96, 379] width 31 height 9
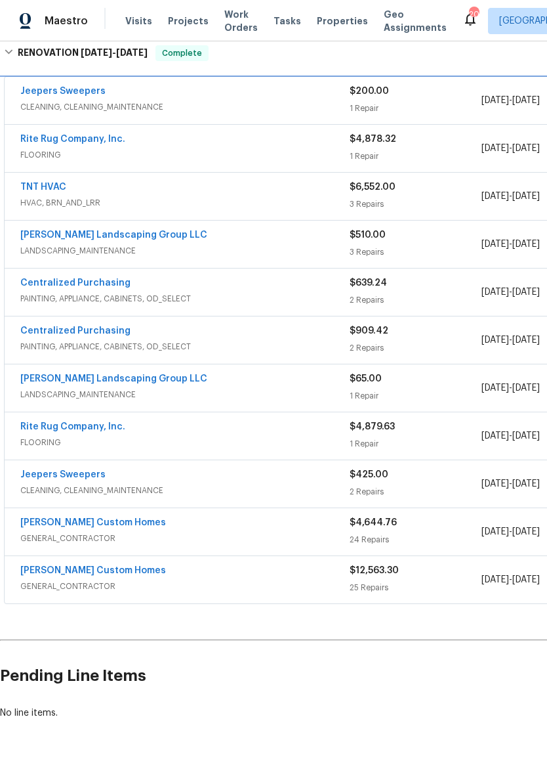
scroll to position [344, 0]
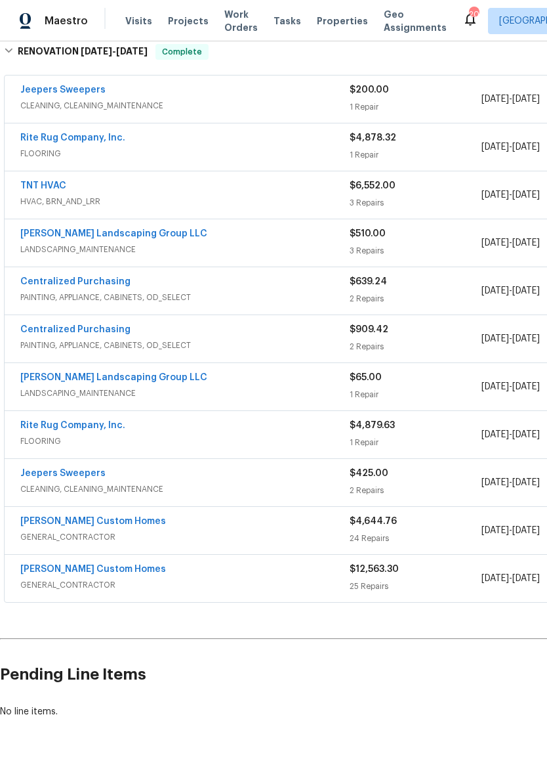
click at [106, 423] on link "Rite Rug Company, Inc." at bounding box center [72, 425] width 105 height 9
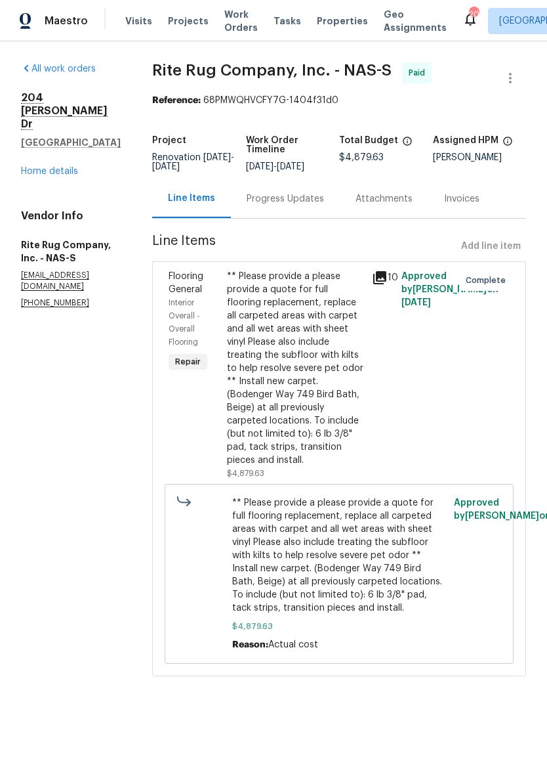
click at [331, 296] on div "** Please provide a please provide a quote for full flooring replacement, repla…" at bounding box center [296, 368] width 138 height 197
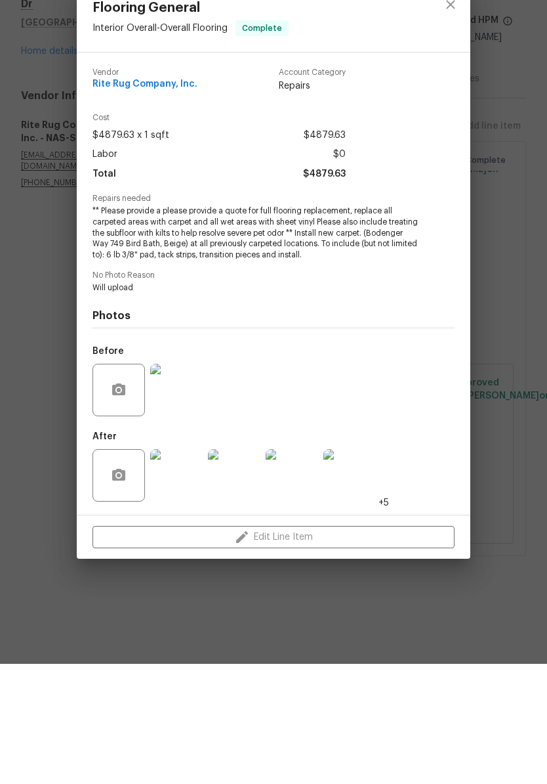
click at [190, 569] on img at bounding box center [176, 595] width 52 height 52
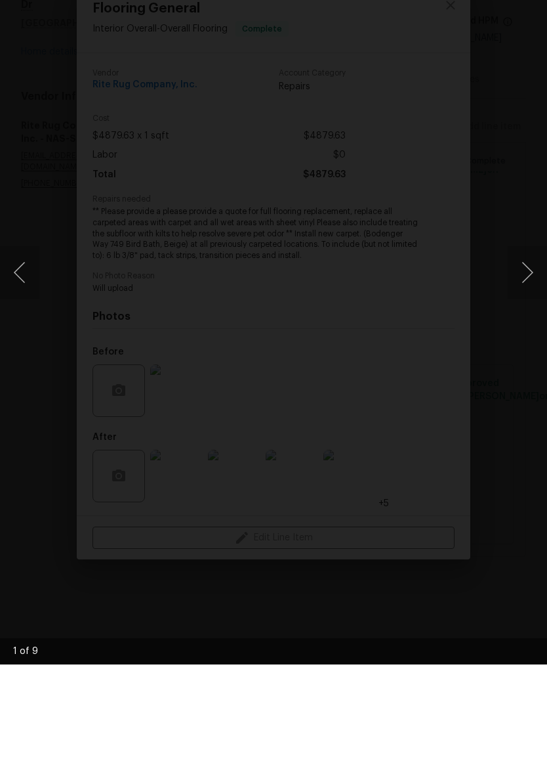
click at [527, 366] on button "Next image" at bounding box center [527, 392] width 39 height 52
click at [522, 366] on button "Next image" at bounding box center [527, 392] width 39 height 52
click at [525, 366] on button "Next image" at bounding box center [527, 392] width 39 height 52
click at [530, 366] on button "Next image" at bounding box center [527, 392] width 39 height 52
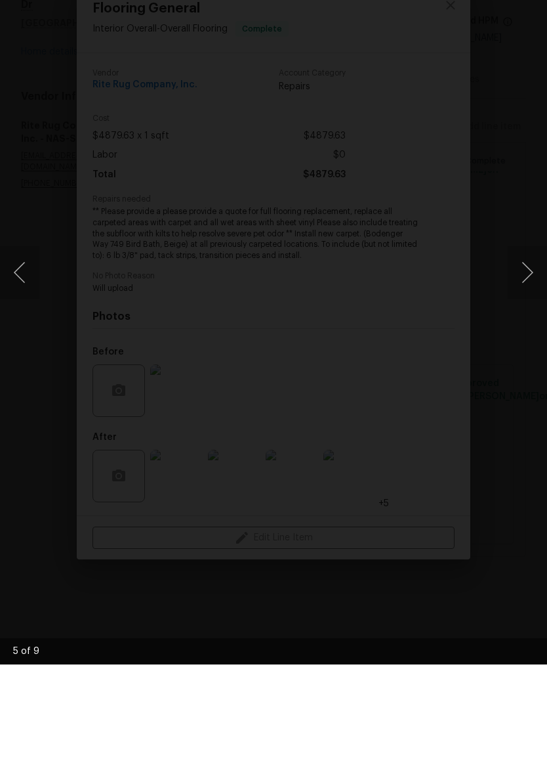
click at [529, 366] on button "Next image" at bounding box center [527, 392] width 39 height 52
click at [530, 366] on button "Next image" at bounding box center [527, 392] width 39 height 52
click at [528, 366] on button "Next image" at bounding box center [527, 392] width 39 height 52
click at [429, 299] on img "Lightbox" at bounding box center [211, 391] width 435 height 623
click at [530, 366] on button "Next image" at bounding box center [527, 392] width 39 height 52
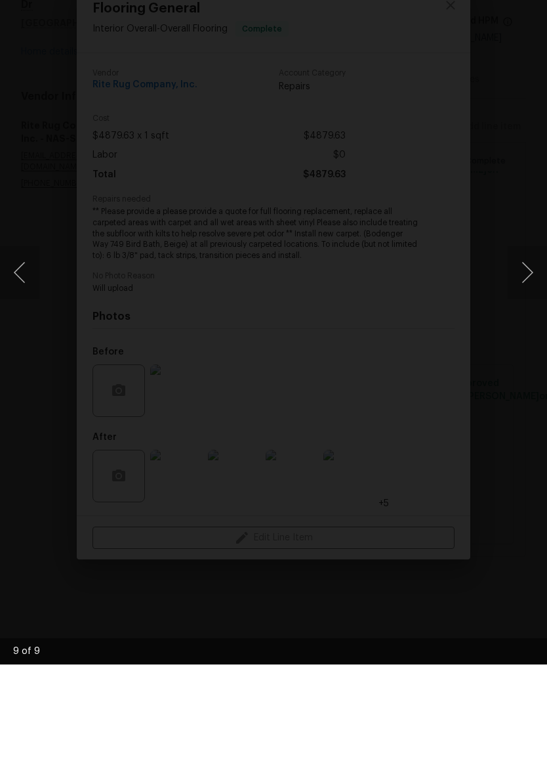
click at [531, 366] on button "Next image" at bounding box center [527, 392] width 39 height 52
click at [429, 80] on img "Lightbox" at bounding box center [211, 391] width 435 height 623
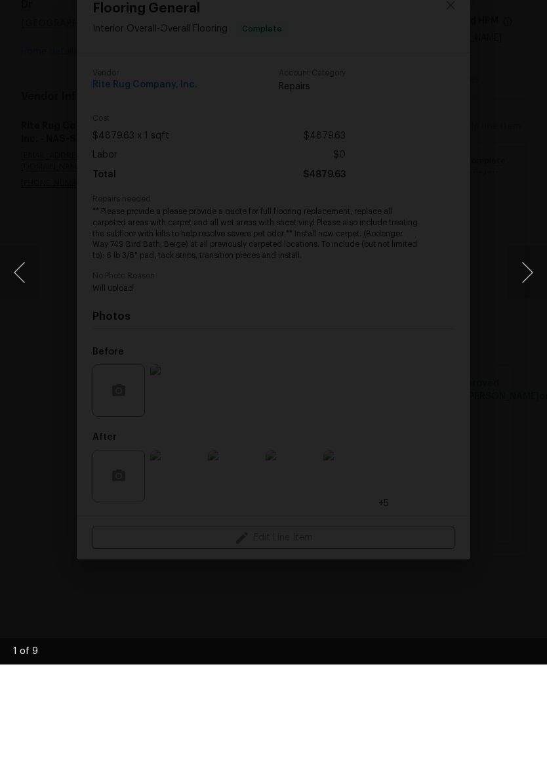
click at [429, 80] on img "Lightbox" at bounding box center [211, 391] width 435 height 623
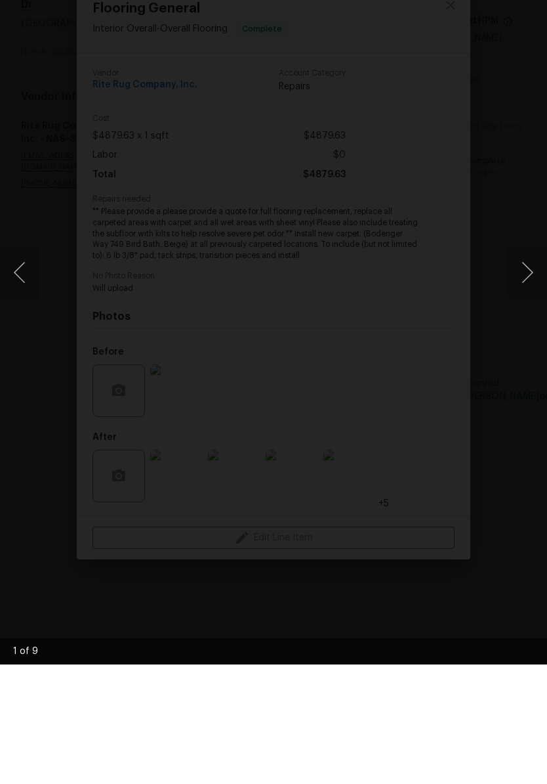
click at [429, 80] on img "Lightbox" at bounding box center [211, 391] width 435 height 623
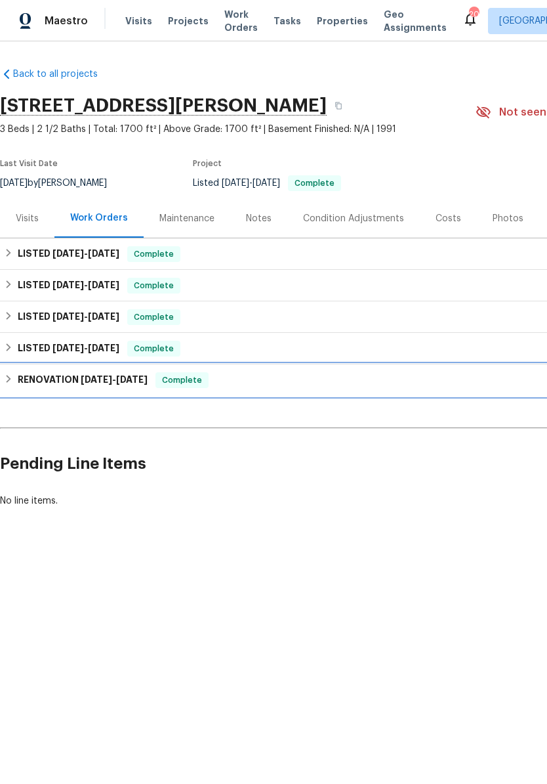
click at [77, 381] on h6 "RENOVATION [DATE] - [DATE]" at bounding box center [83, 380] width 130 height 16
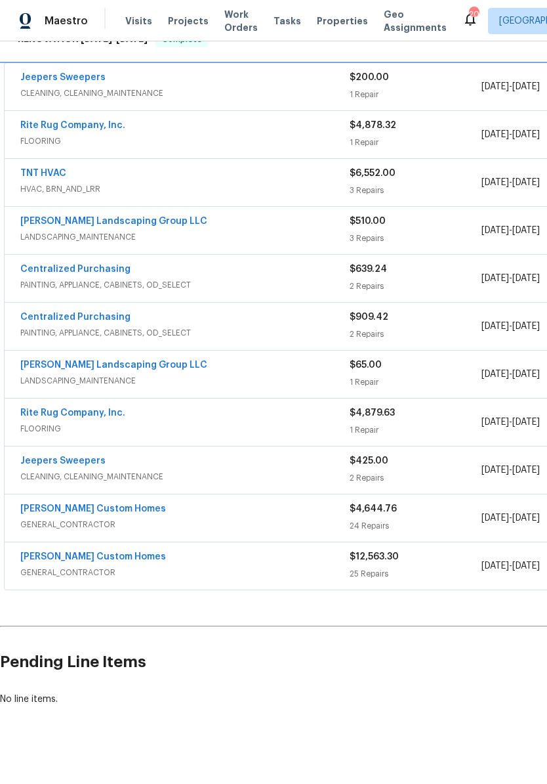
scroll to position [356, 0]
click at [89, 509] on link "[PERSON_NAME] Custom Homes" at bounding box center [93, 508] width 146 height 9
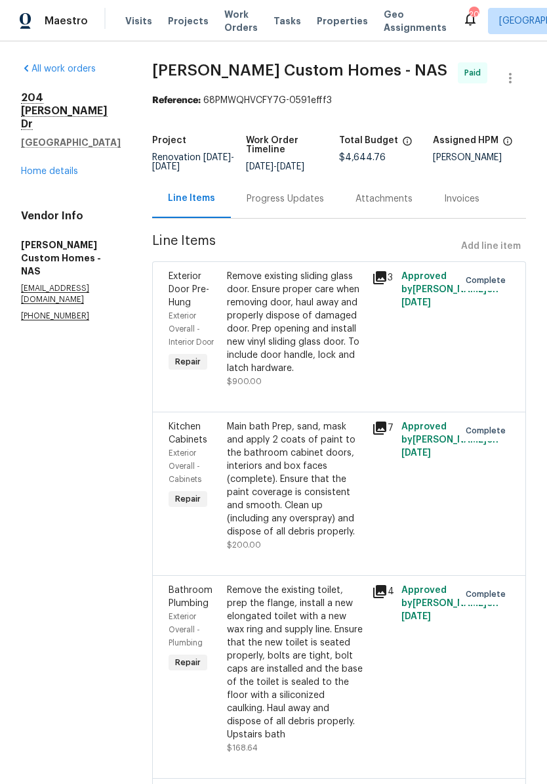
click at [62, 167] on link "Home details" at bounding box center [49, 171] width 57 height 9
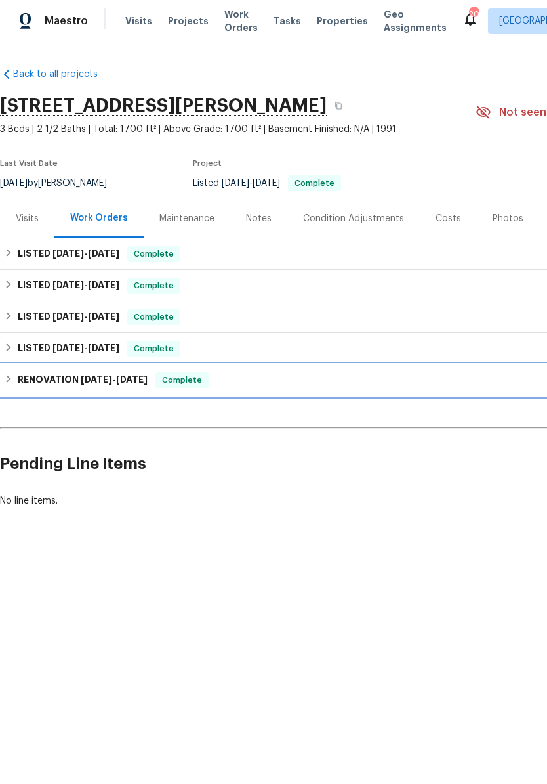
click at [56, 384] on h6 "RENOVATION [DATE] - [DATE]" at bounding box center [83, 380] width 130 height 16
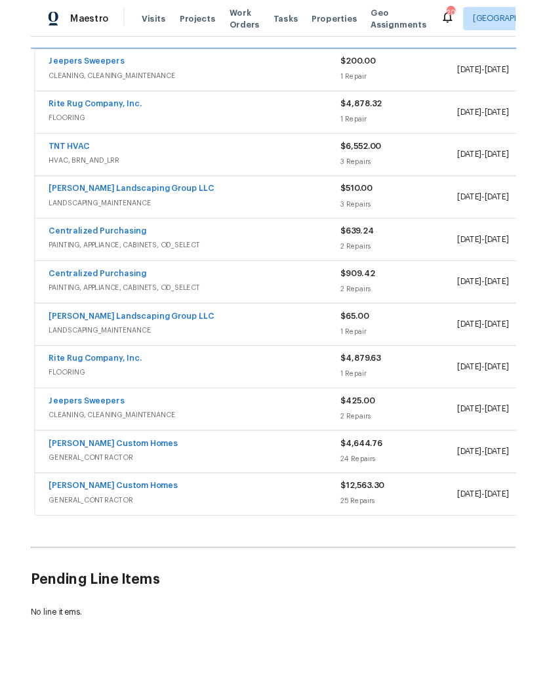
scroll to position [367, 0]
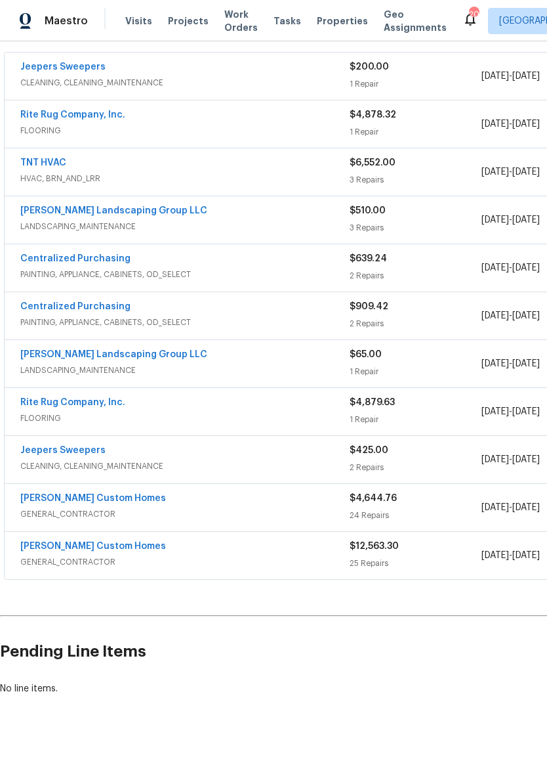
click at [88, 406] on link "Rite Rug Company, Inc." at bounding box center [72, 402] width 105 height 9
